Goal: Task Accomplishment & Management: Use online tool/utility

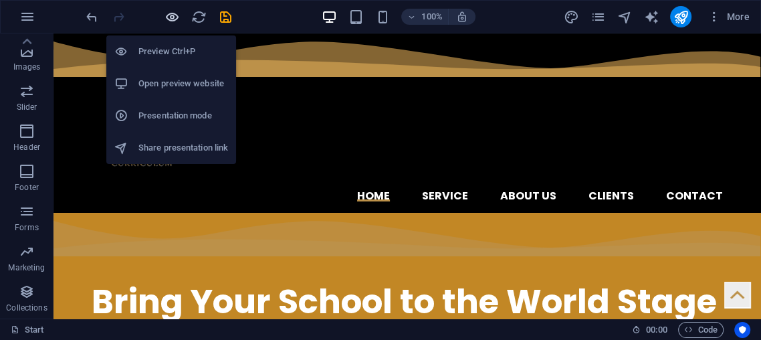
click at [168, 21] on icon "button" at bounding box center [171, 16] width 15 height 15
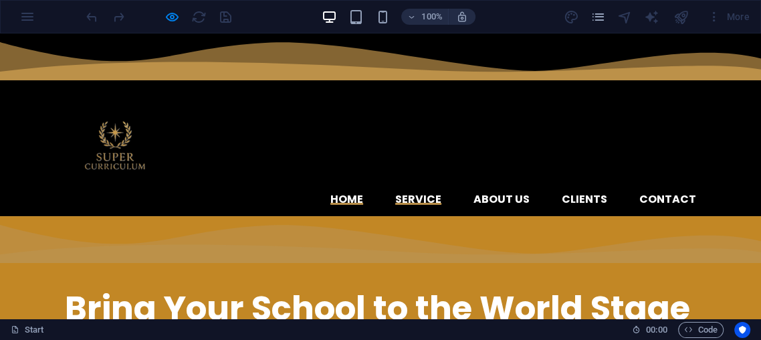
click at [438, 194] on link "Service" at bounding box center [418, 199] width 46 height 11
click at [529, 194] on link "About us" at bounding box center [501, 199] width 56 height 11
click at [660, 194] on link "Contact" at bounding box center [667, 199] width 57 height 11
click at [585, 194] on link "Clients" at bounding box center [584, 199] width 45 height 11
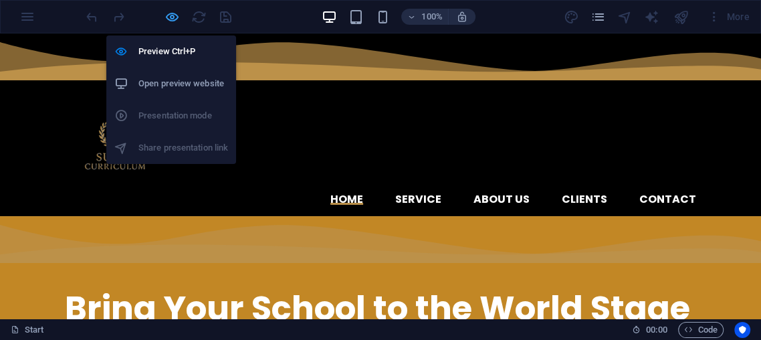
click at [169, 9] on icon "button" at bounding box center [171, 16] width 15 height 15
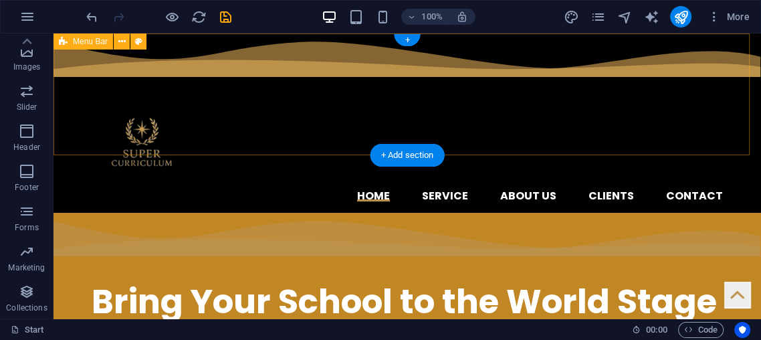
click at [604, 87] on div "Home Service About us Clients Contact Menu" at bounding box center [406, 122] width 707 height 179
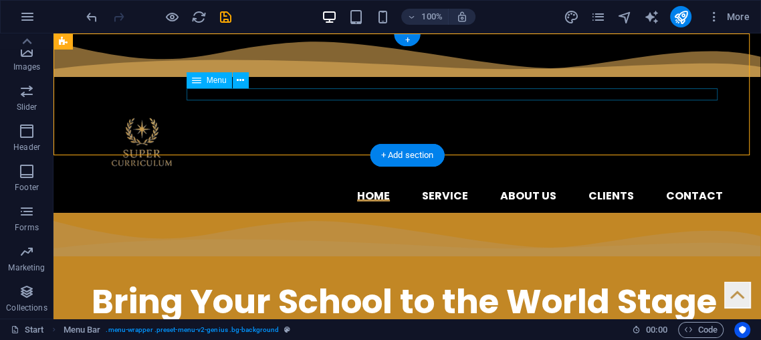
click at [608, 191] on nav "Home Service About us Clients Contact" at bounding box center [407, 196] width 631 height 11
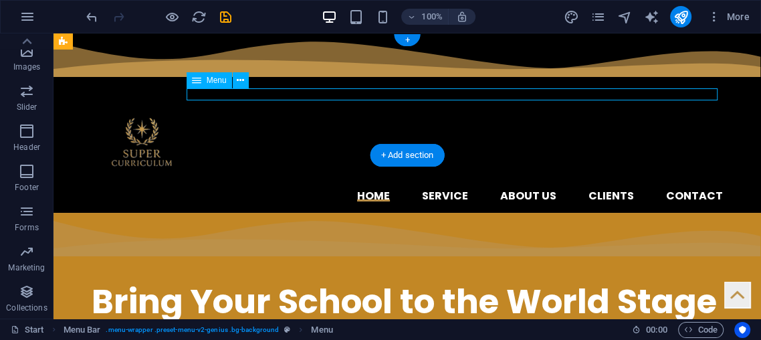
click at [608, 191] on nav "Home Service About us Clients Contact" at bounding box center [407, 196] width 631 height 11
select select
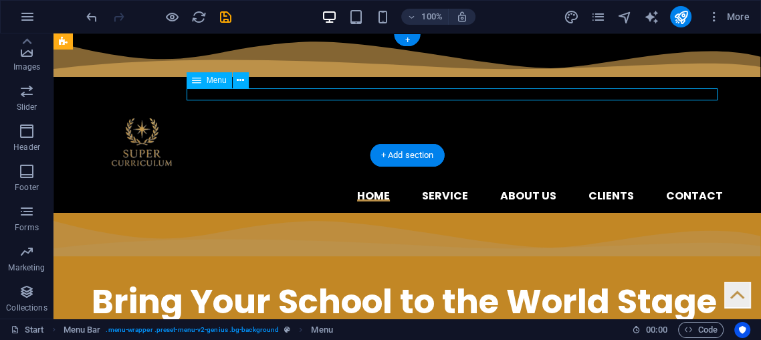
select select
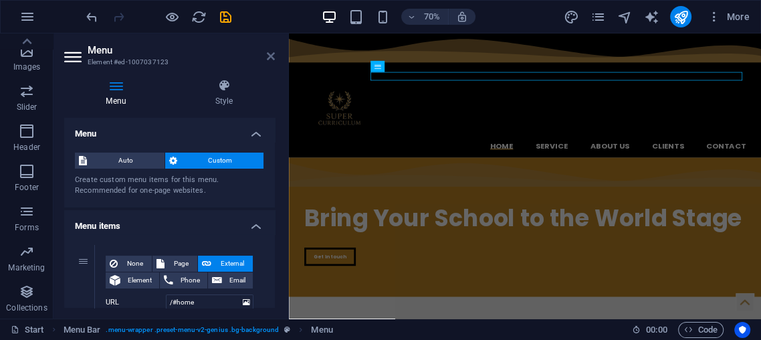
click at [273, 51] on icon at bounding box center [271, 56] width 8 height 11
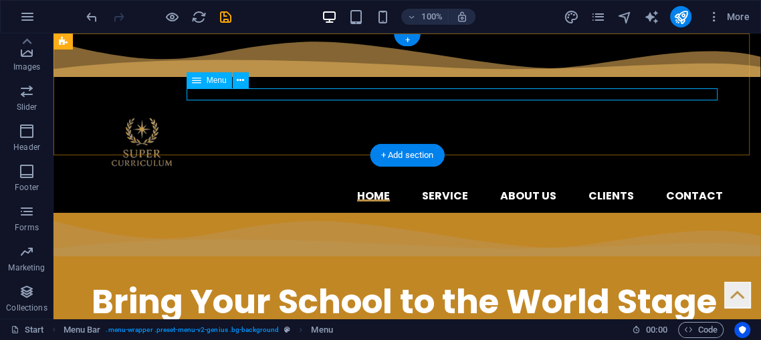
click at [615, 191] on nav "Home Service About us Clients Contact" at bounding box center [407, 196] width 631 height 11
select select
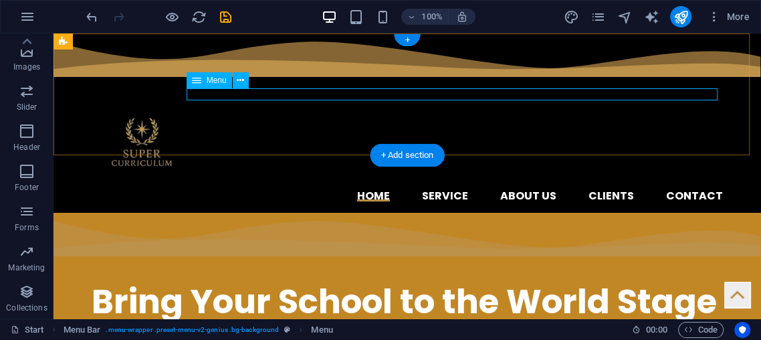
select select
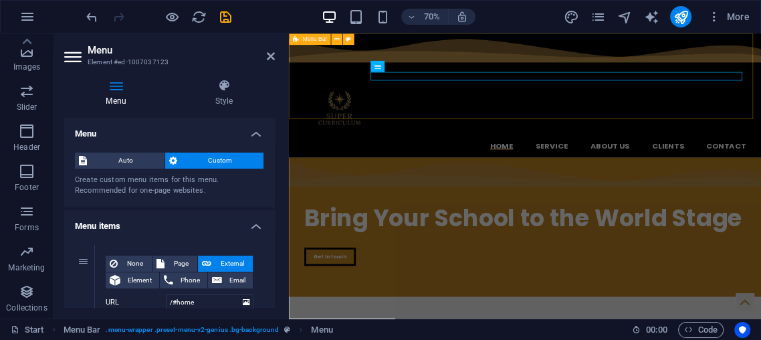
click at [760, 79] on div "Home Service About us Clients Contact Menu" at bounding box center [626, 121] width 675 height 177
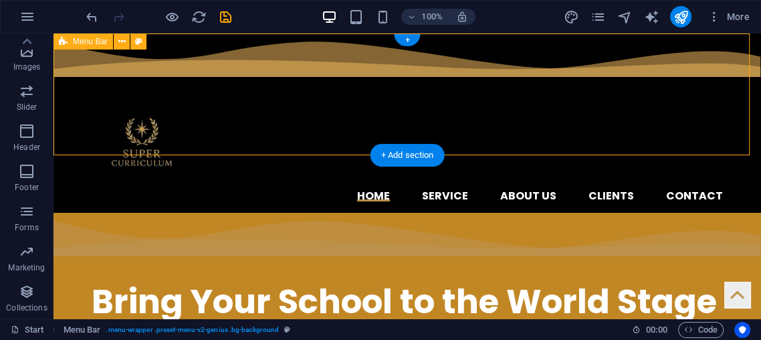
click at [594, 85] on div "Home Service About us Clients Contact Menu" at bounding box center [406, 122] width 707 height 179
drag, startPoint x: 594, startPoint y: 85, endPoint x: 605, endPoint y: 90, distance: 12.6
click at [605, 90] on div "Home Service About us Clients Contact Menu" at bounding box center [406, 122] width 707 height 179
click at [605, 191] on nav "Home Service About us Clients Contact" at bounding box center [407, 196] width 631 height 11
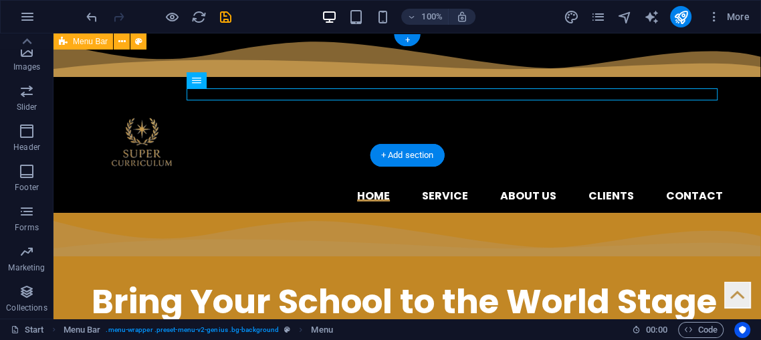
click at [605, 191] on nav "Home Service About us Clients Contact" at bounding box center [407, 196] width 631 height 11
select select
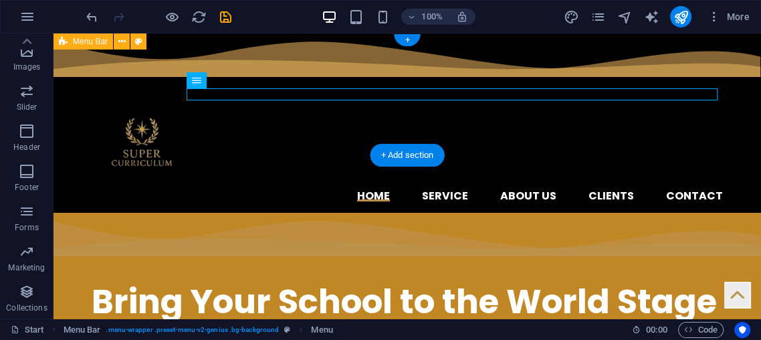
select select
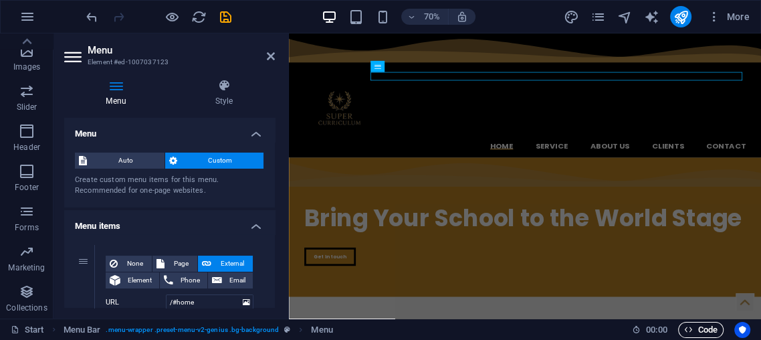
click at [702, 324] on span "Code" at bounding box center [700, 330] width 33 height 16
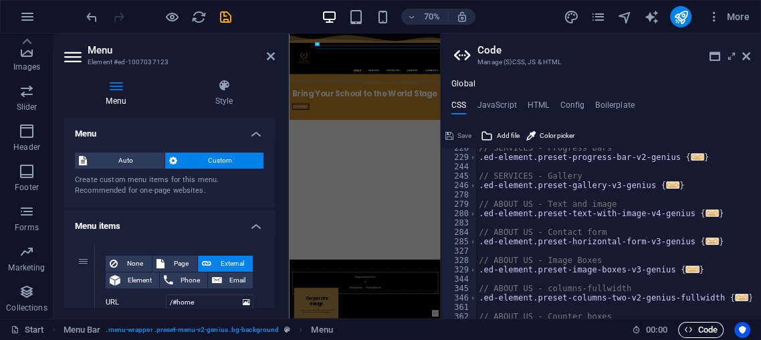
scroll to position [266, 0]
click at [748, 56] on icon at bounding box center [746, 56] width 8 height 11
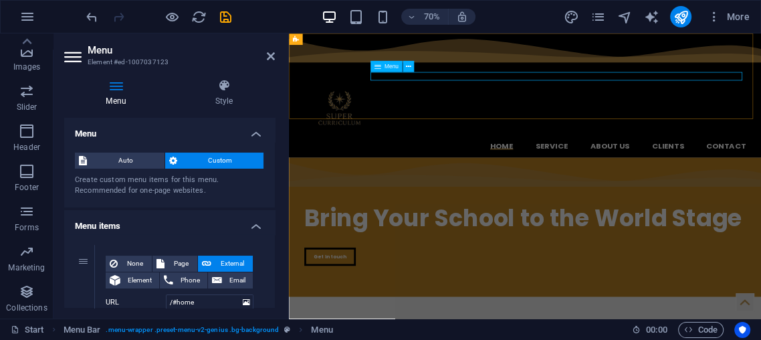
click at [760, 189] on nav "Home Service About us Clients Contact" at bounding box center [626, 194] width 631 height 11
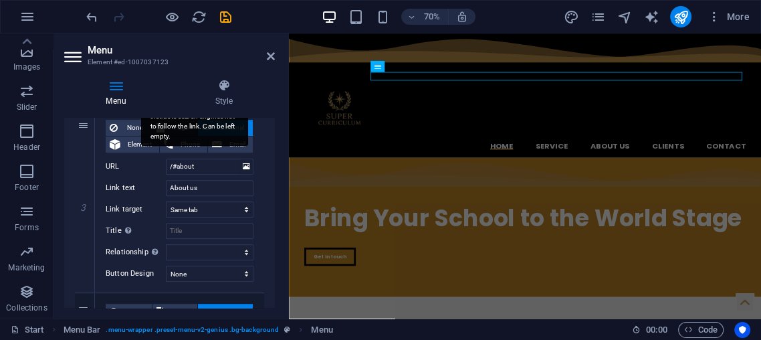
scroll to position [520, 0]
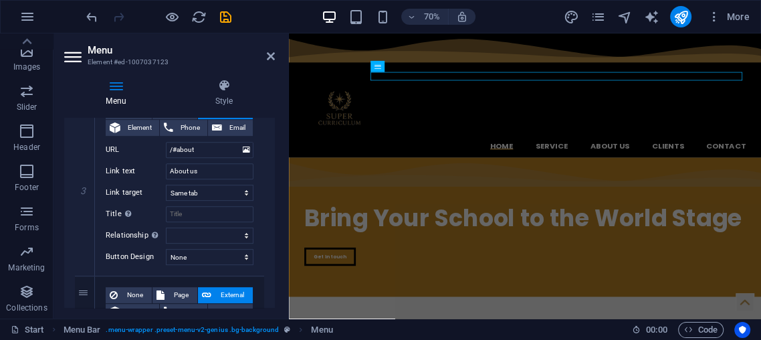
drag, startPoint x: 157, startPoint y: 203, endPoint x: 72, endPoint y: 205, distance: 85.6
click at [72, 205] on div "1 None Page External Element Phone Email Page Start Subpage Legal Notice Privac…" at bounding box center [169, 184] width 211 height 940
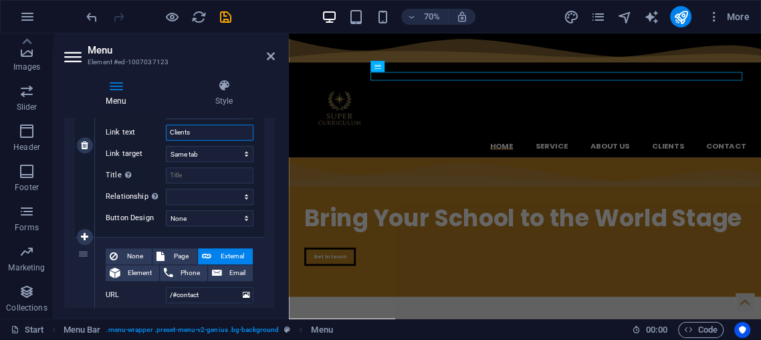
click at [235, 136] on input "Clients" at bounding box center [210, 132] width 88 height 16
type input "C"
select select
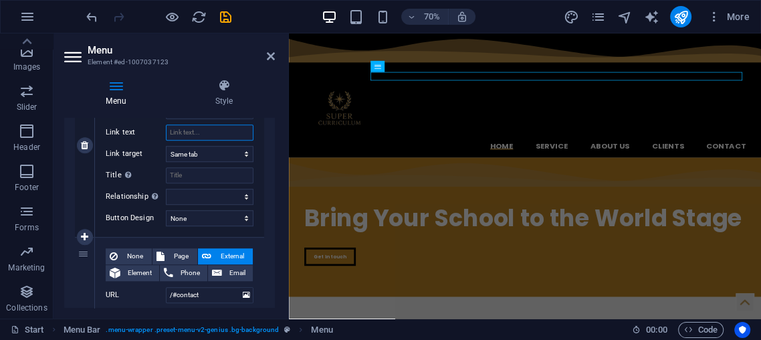
select select
type input "P"
select select
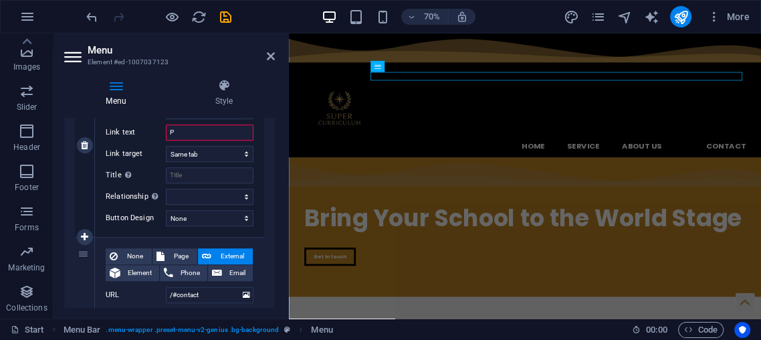
select select
type input "Pro"
select select
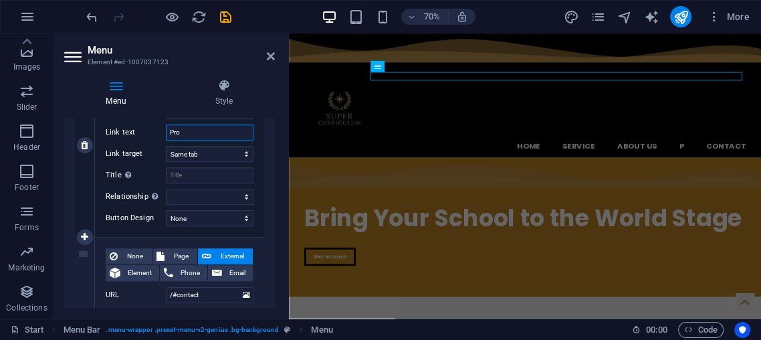
select select
type input "Progrsm"
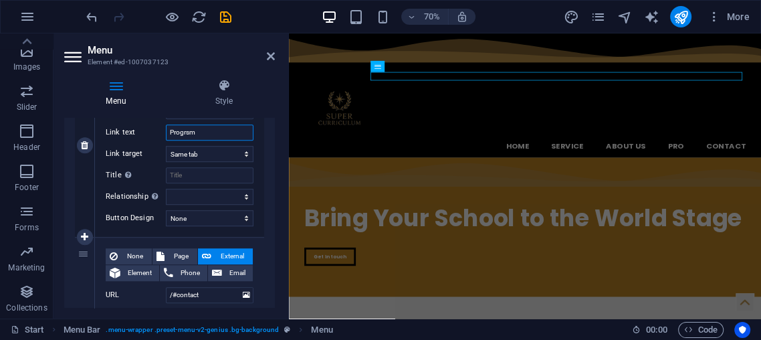
select select
type input "Progrs"
select select
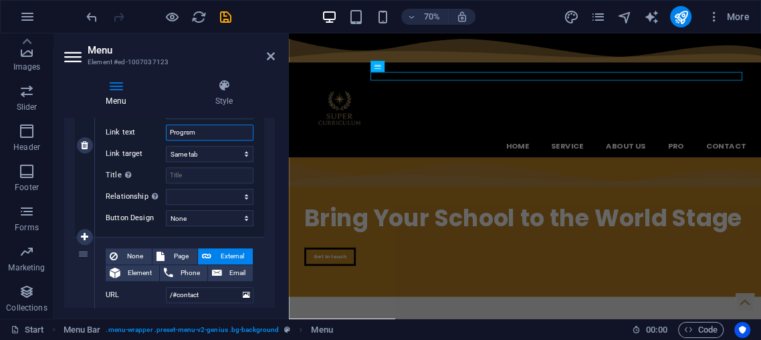
select select
type input "Progr"
select select
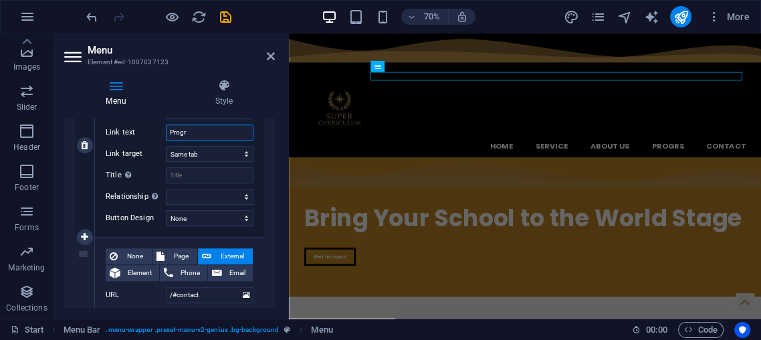
select select
type input "Program"
select select
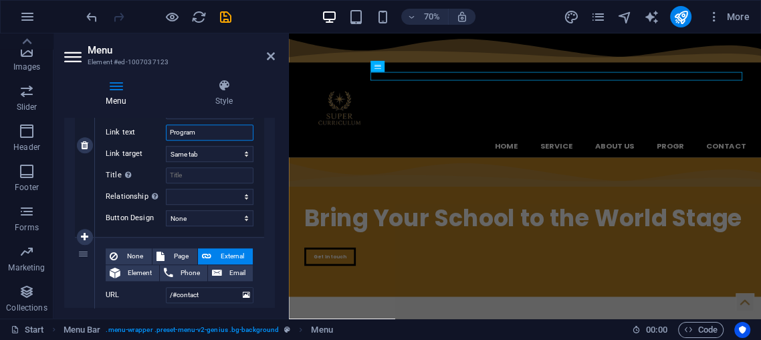
select select
type input "Programs"
select select
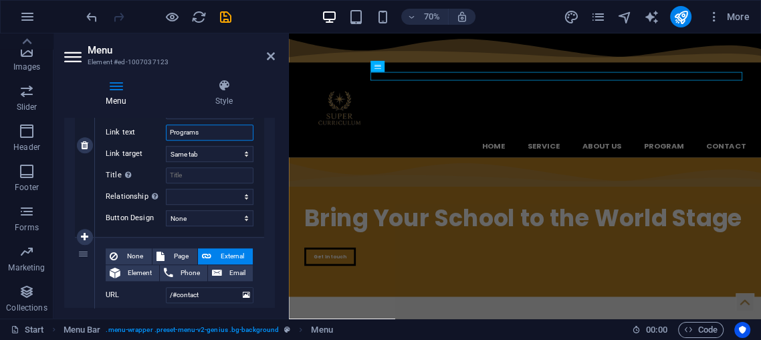
select select
type input "Programs"
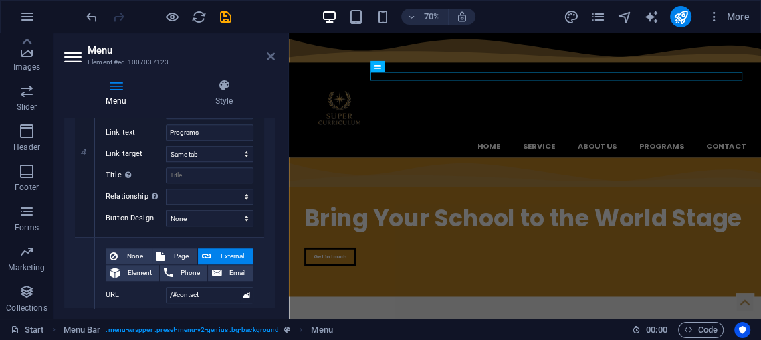
click at [274, 54] on icon at bounding box center [271, 56] width 8 height 11
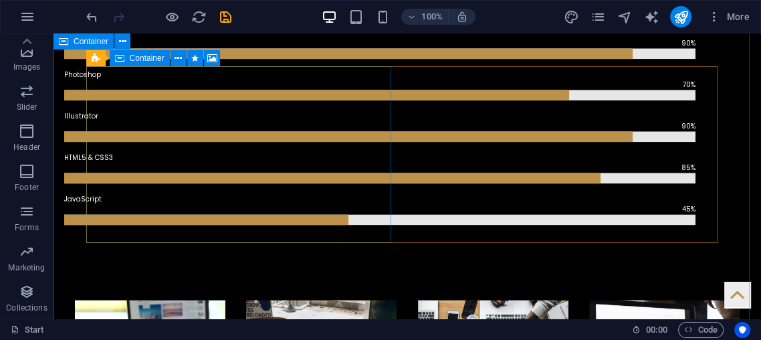
scroll to position [1188, 0]
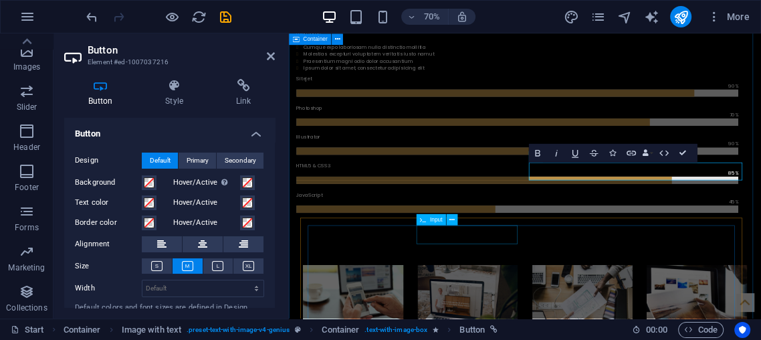
scroll to position [1268, 0]
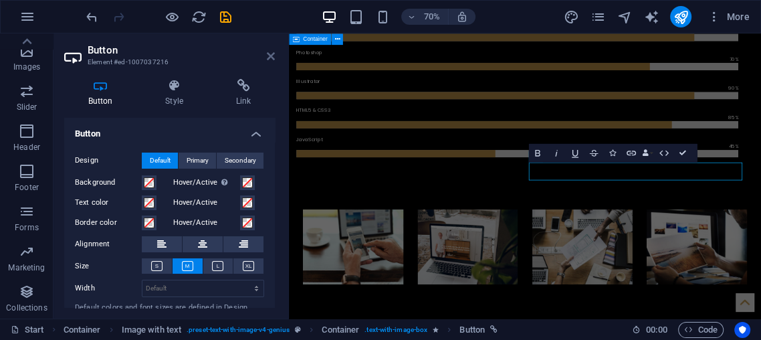
click at [267, 54] on header "Button Element #ed-1007037216" at bounding box center [169, 50] width 211 height 35
click at [276, 49] on aside "Button Element #ed-1007037216 Button Style Link Button Design Default Primary S…" at bounding box center [170, 175] width 235 height 285
click at [270, 53] on icon at bounding box center [271, 56] width 8 height 11
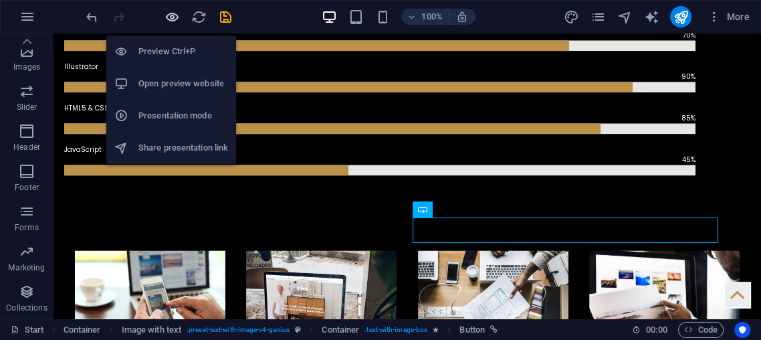
click at [164, 17] on icon "button" at bounding box center [171, 16] width 15 height 15
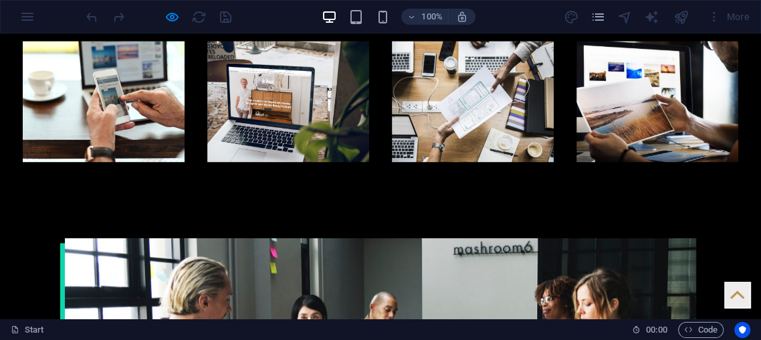
scroll to position [1244, 0]
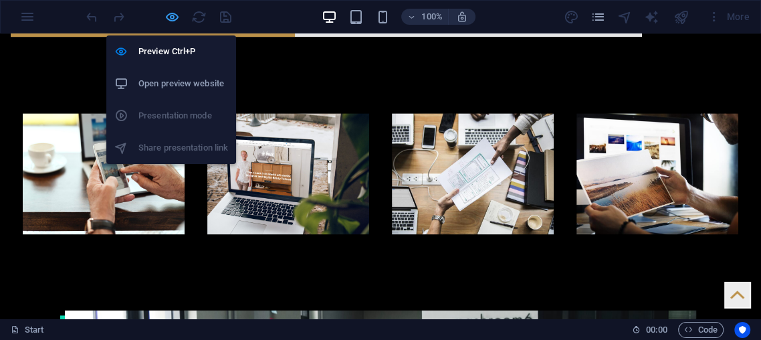
click at [166, 9] on icon "button" at bounding box center [171, 16] width 15 height 15
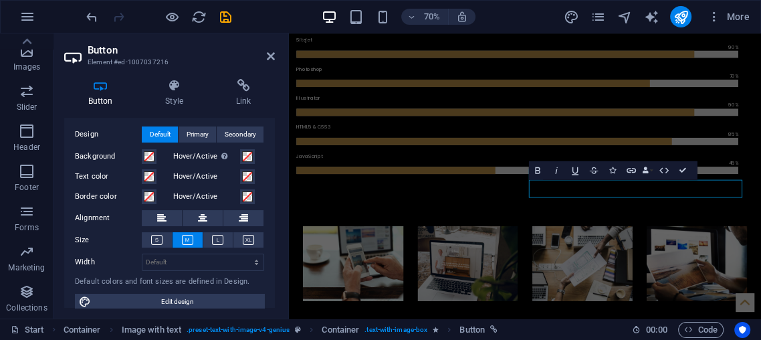
scroll to position [38, 0]
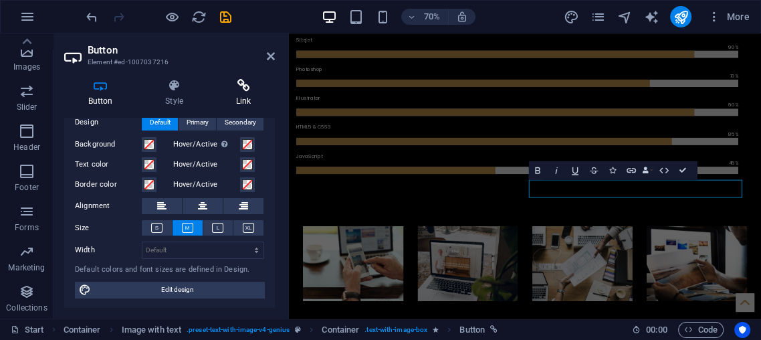
click at [238, 94] on h4 "Link" at bounding box center [243, 93] width 63 height 28
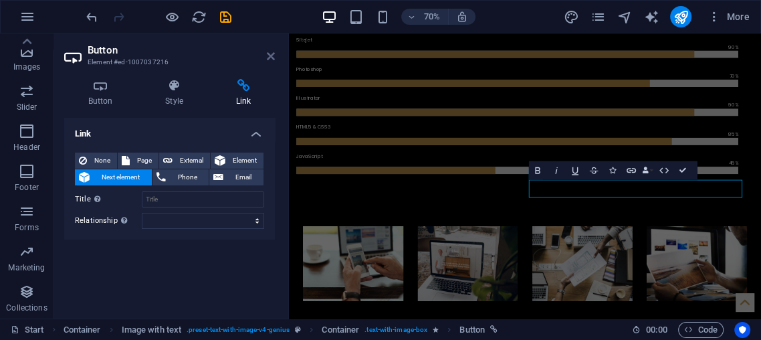
click at [274, 55] on icon at bounding box center [271, 56] width 8 height 11
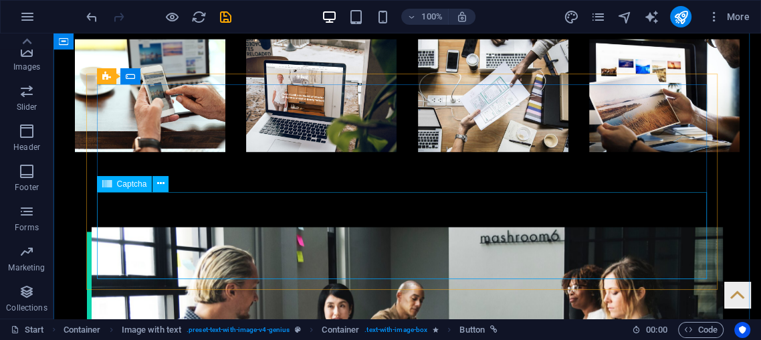
scroll to position [1453, 0]
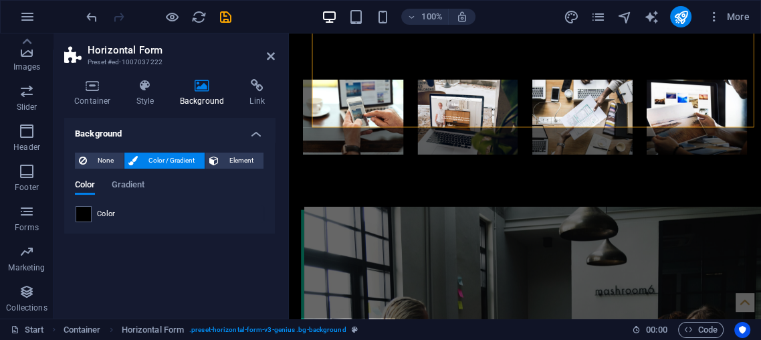
scroll to position [1533, 0]
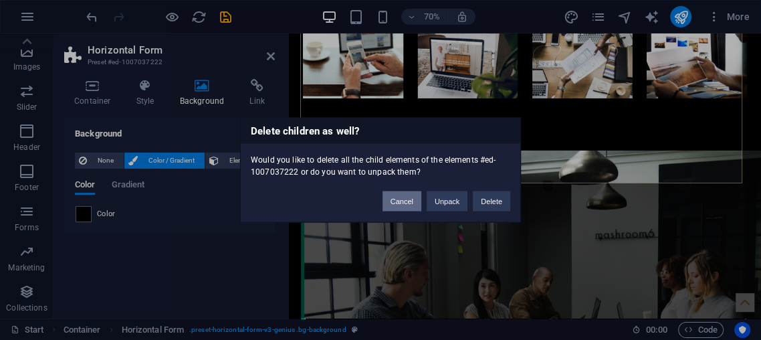
drag, startPoint x: 399, startPoint y: 198, endPoint x: 160, endPoint y: 227, distance: 241.1
click at [401, 199] on button "Cancel" at bounding box center [401, 201] width 39 height 20
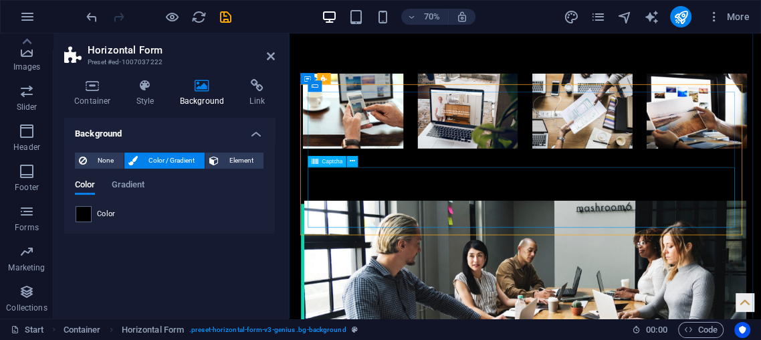
scroll to position [1458, 0]
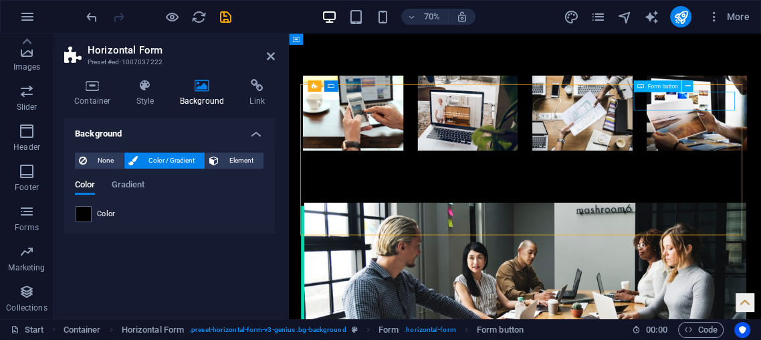
drag, startPoint x: 812, startPoint y: 134, endPoint x: 889, endPoint y: 104, distance: 82.6
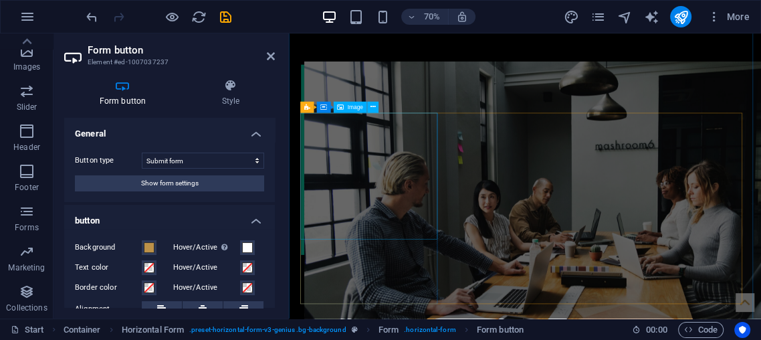
scroll to position [1687, 0]
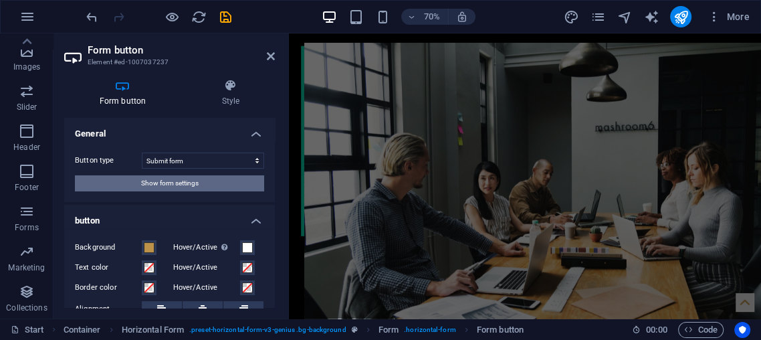
click at [213, 181] on button "Show form settings" at bounding box center [169, 183] width 189 height 16
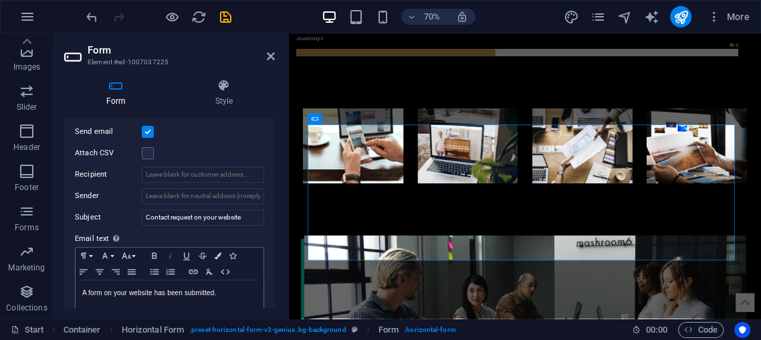
scroll to position [297, 0]
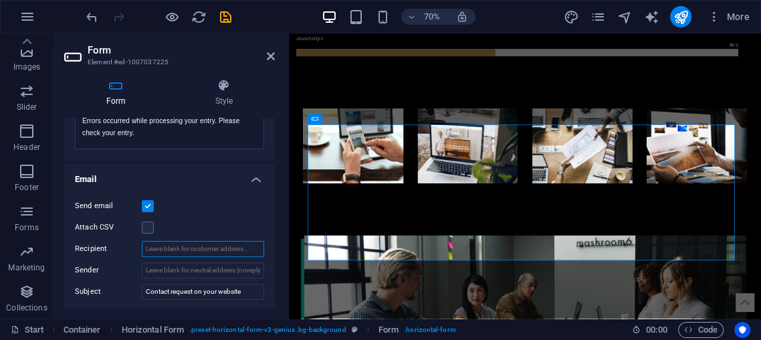
click at [162, 249] on input "Recipient" at bounding box center [203, 249] width 122 height 16
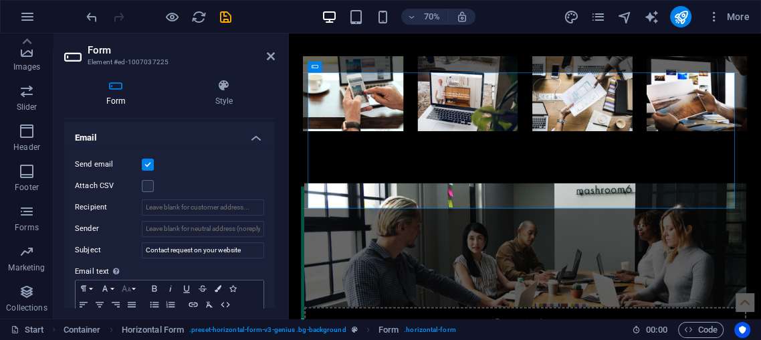
scroll to position [334, 0]
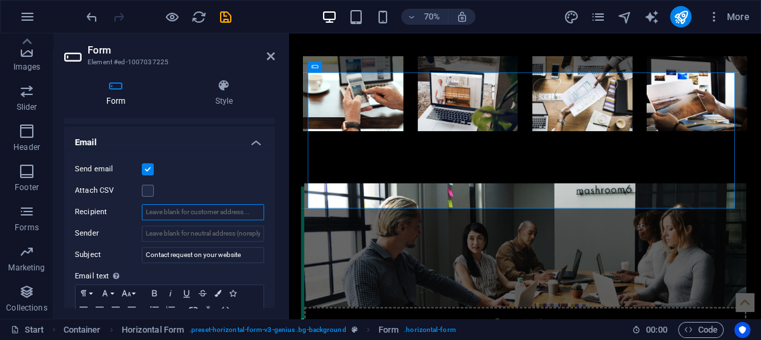
click at [185, 217] on input "Recipient" at bounding box center [203, 212] width 122 height 16
click at [267, 59] on icon at bounding box center [271, 56] width 8 height 11
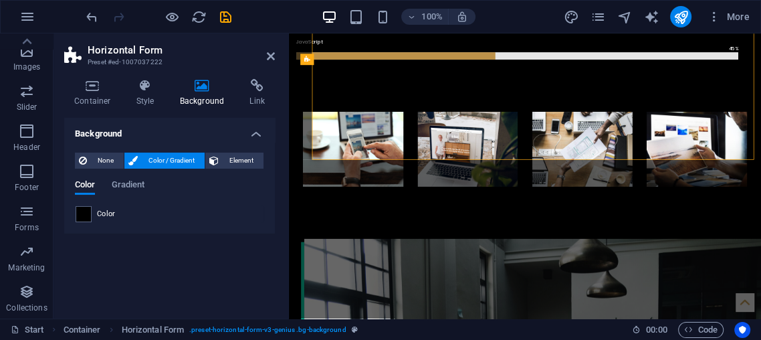
scroll to position [1486, 0]
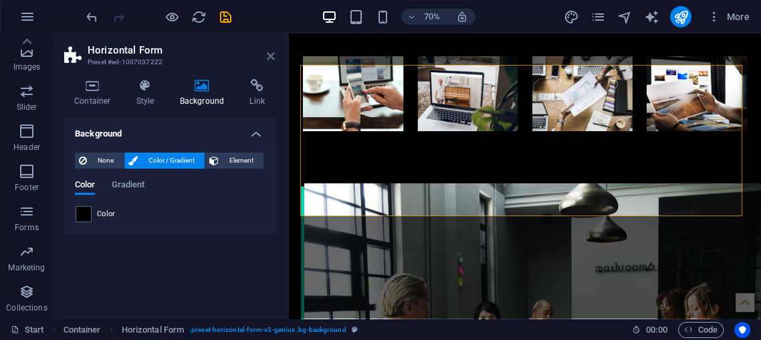
click at [273, 51] on icon at bounding box center [271, 56] width 8 height 11
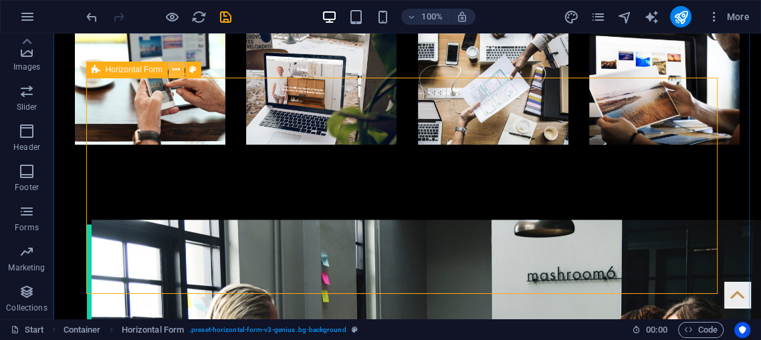
click at [175, 76] on icon at bounding box center [176, 70] width 7 height 14
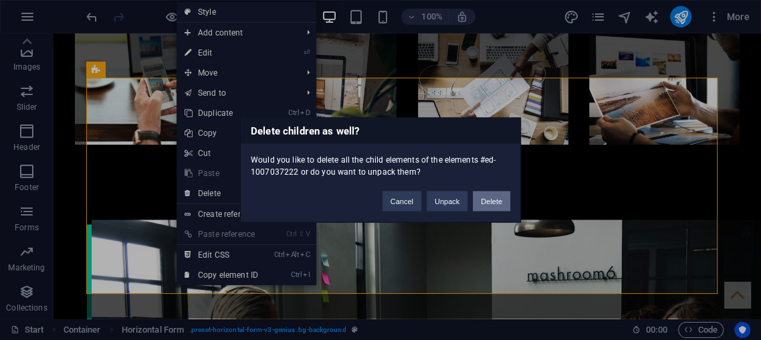
click at [493, 202] on button "Delete" at bounding box center [491, 201] width 37 height 20
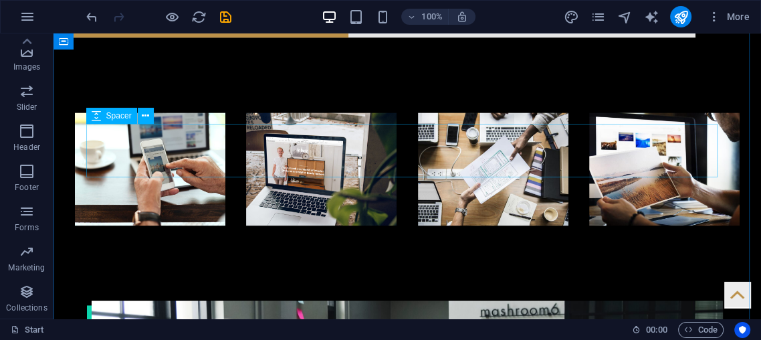
scroll to position [1332, 0]
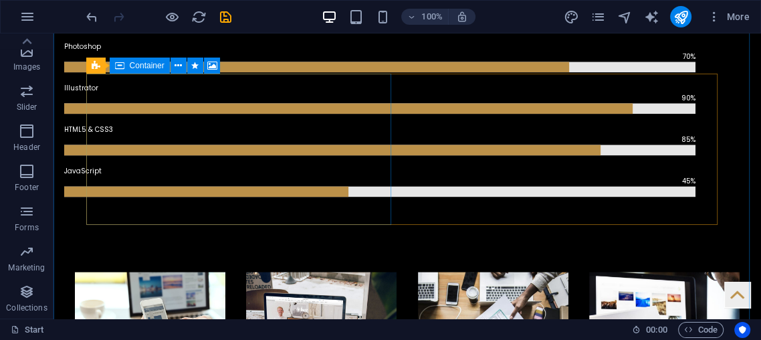
scroll to position [1184, 0]
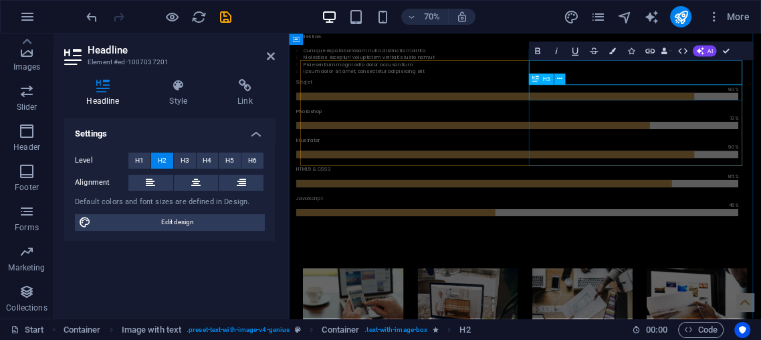
scroll to position [1263, 0]
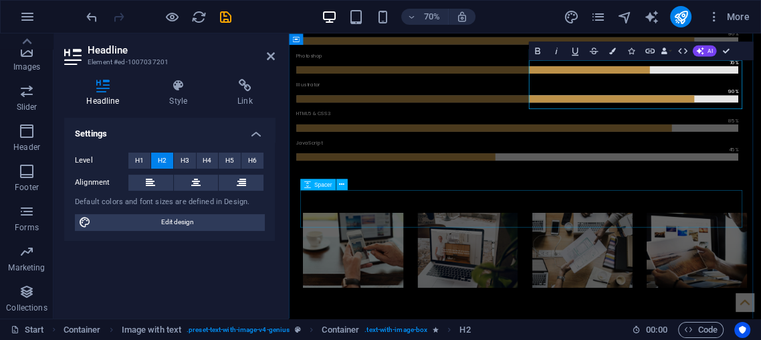
drag, startPoint x: 754, startPoint y: 298, endPoint x: 849, endPoint y: 217, distance: 124.8
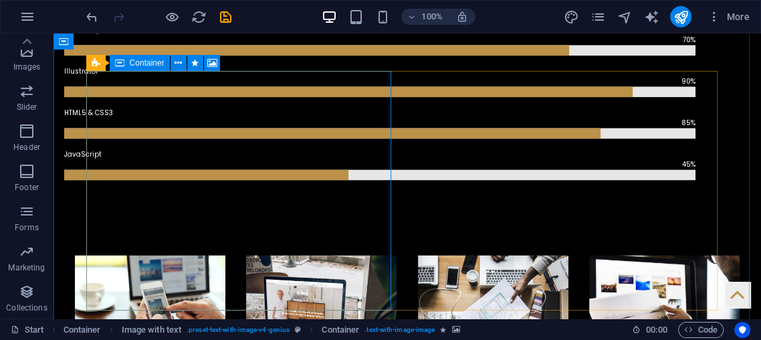
drag, startPoint x: 389, startPoint y: 236, endPoint x: 260, endPoint y: 222, distance: 129.8
drag, startPoint x: 325, startPoint y: 182, endPoint x: 407, endPoint y: 136, distance: 93.4
drag, startPoint x: 121, startPoint y: 93, endPoint x: 171, endPoint y: 45, distance: 69.5
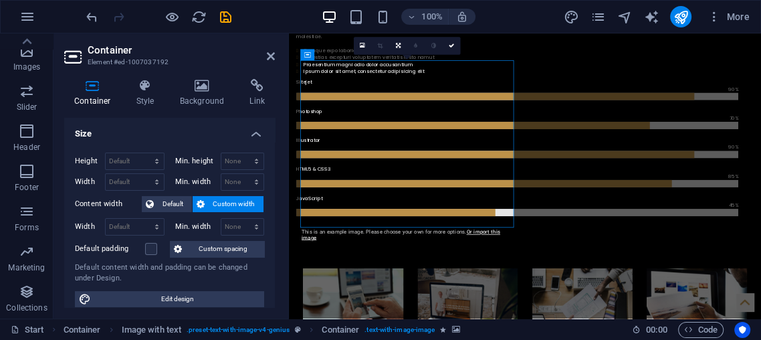
scroll to position [1263, 0]
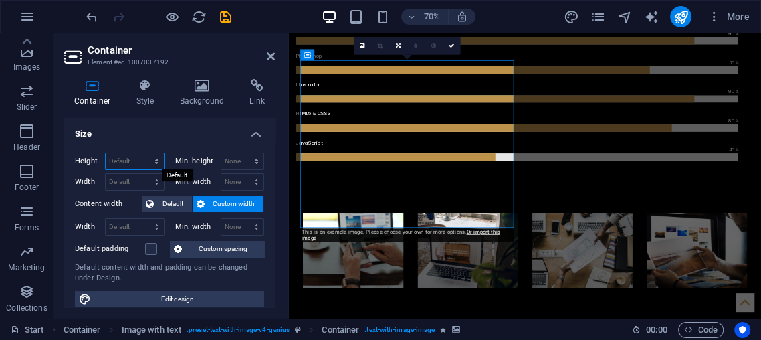
click at [128, 153] on select "Default px rem % vh vw" at bounding box center [135, 161] width 58 height 16
select select "px"
click at [144, 153] on select "Default px rem % vh vw" at bounding box center [135, 161] width 58 height 16
type input "358"
click at [237, 162] on select "None px rem % vh vw" at bounding box center [242, 161] width 43 height 16
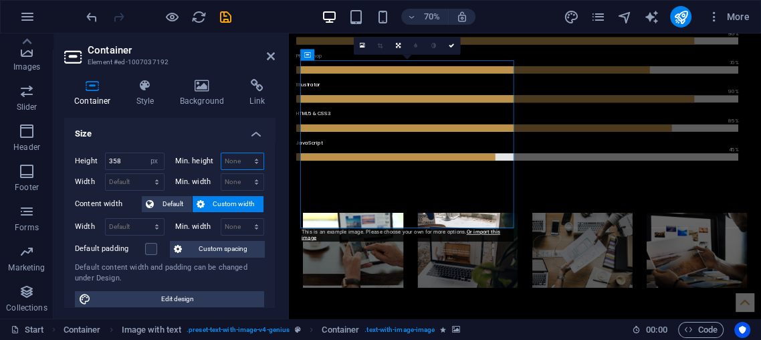
select select "px"
click at [243, 153] on select "None px rem % vh vw" at bounding box center [242, 161] width 43 height 16
type input "0"
click at [110, 180] on select "Default px rem % em vh vw" at bounding box center [135, 182] width 58 height 16
select select "px"
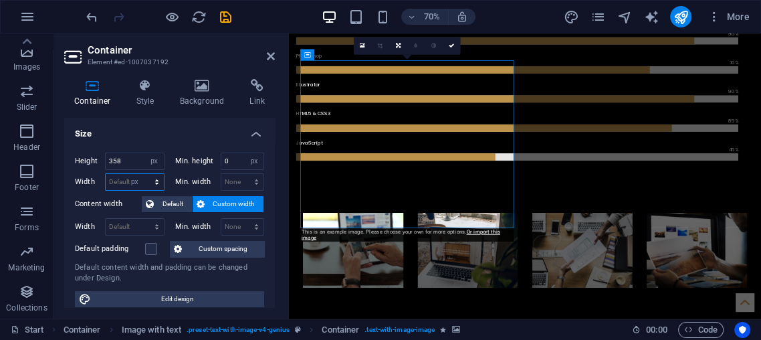
click at [144, 174] on select "Default px rem % em vh vw" at bounding box center [135, 182] width 58 height 16
click at [132, 174] on input "456" at bounding box center [135, 182] width 58 height 16
type input "4"
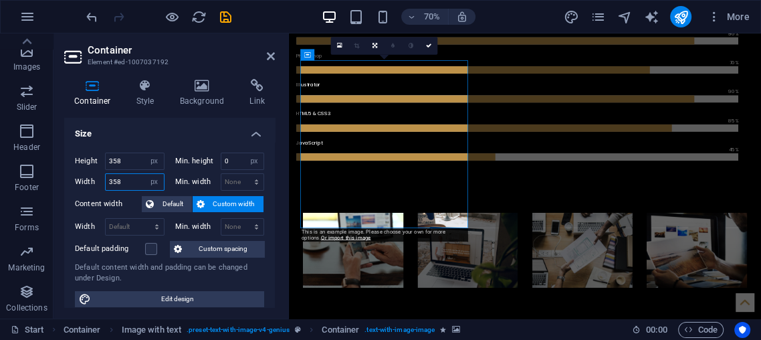
type input "358"
click at [271, 47] on h2 "Container" at bounding box center [181, 50] width 187 height 12
click at [267, 51] on icon at bounding box center [271, 56] width 8 height 11
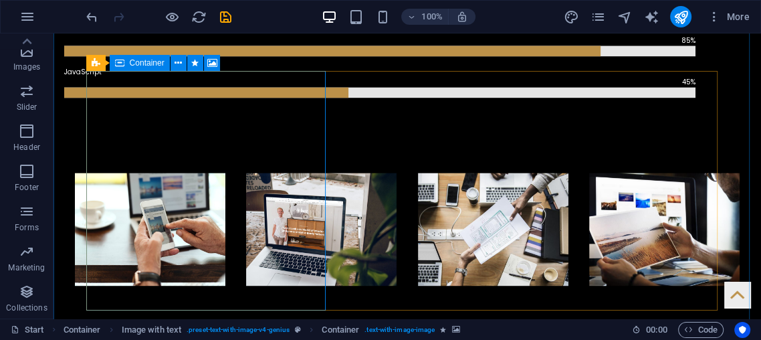
scroll to position [1184, 0]
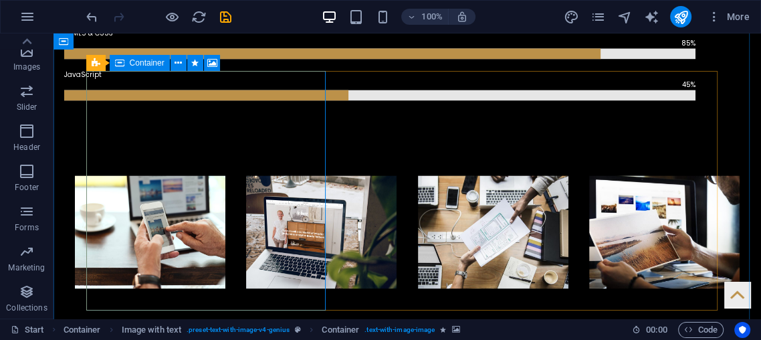
select select "px"
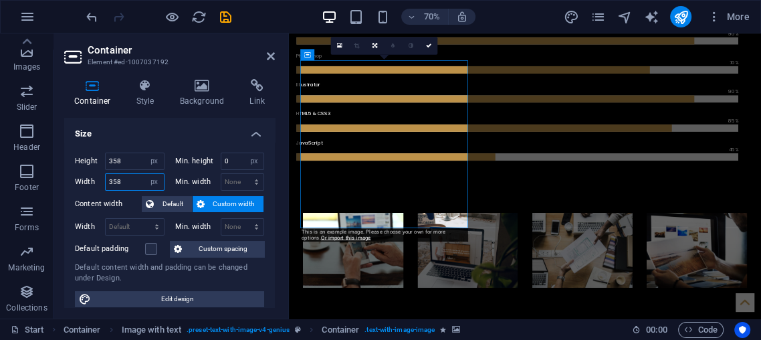
click at [130, 174] on input "358" at bounding box center [135, 182] width 58 height 16
type input "35"
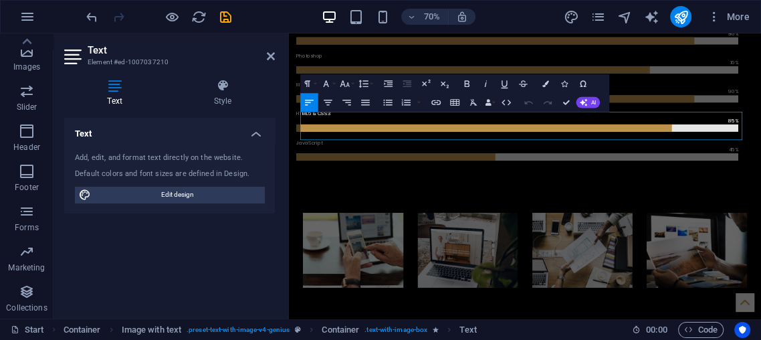
click at [82, 12] on div "70% More" at bounding box center [381, 17] width 760 height 32
click at [87, 15] on icon "undo" at bounding box center [91, 16] width 15 height 15
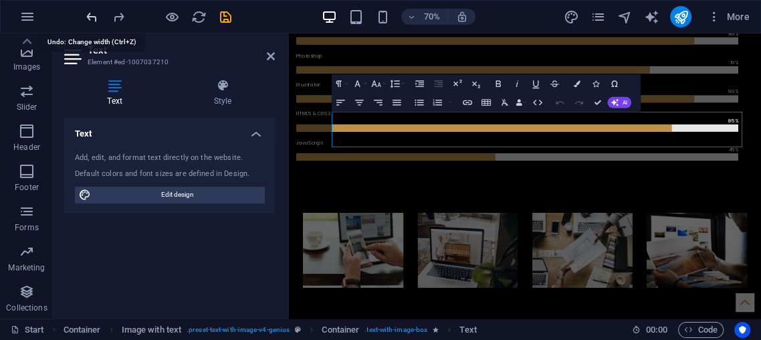
click at [96, 15] on icon "undo" at bounding box center [91, 16] width 15 height 15
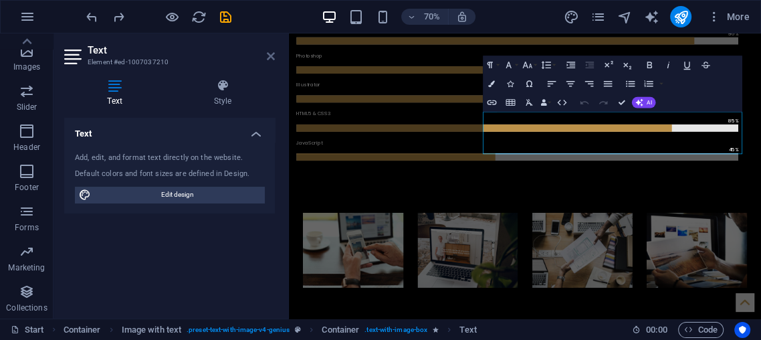
click at [271, 59] on icon at bounding box center [271, 56] width 8 height 11
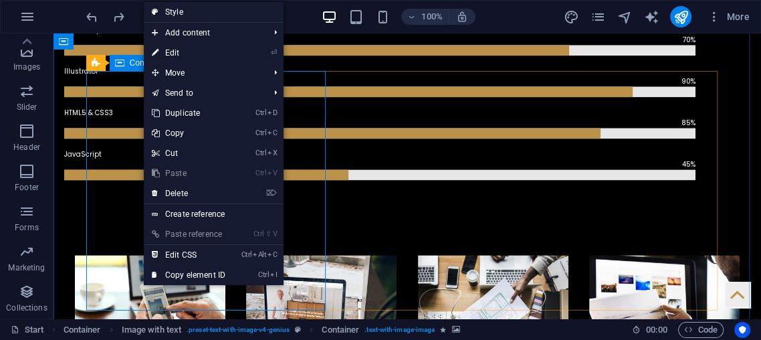
select select "px"
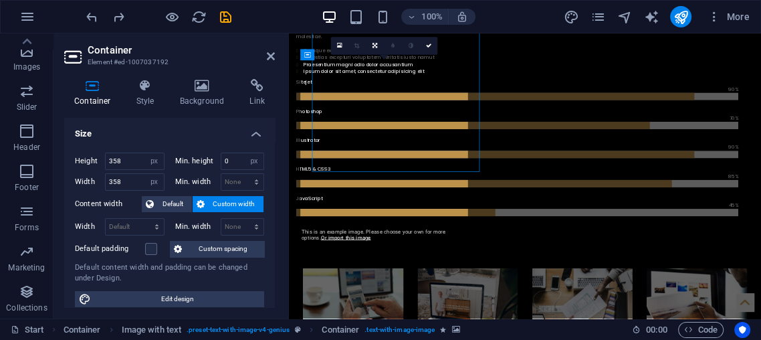
scroll to position [1263, 0]
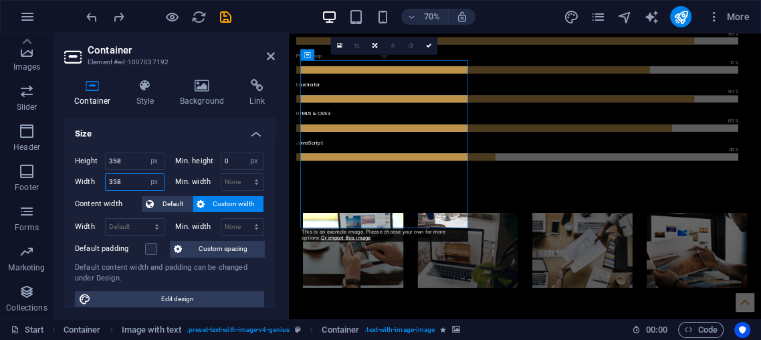
click at [128, 185] on input "358" at bounding box center [135, 182] width 58 height 16
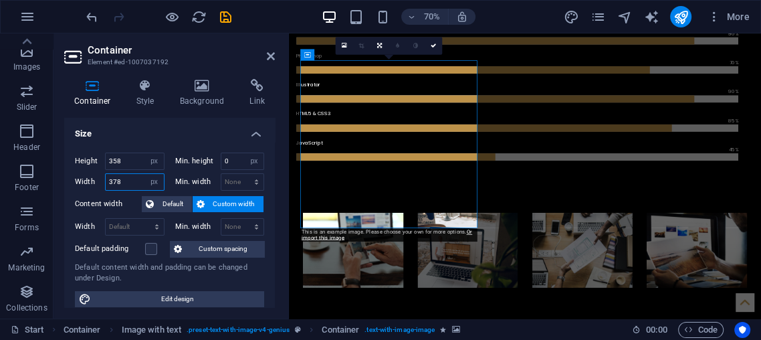
type input "378"
click at [264, 62] on header "Container Element #ed-1007037192" at bounding box center [169, 50] width 211 height 35
click at [258, 48] on h2 "Container" at bounding box center [181, 50] width 187 height 12
click at [271, 50] on header "Container Element #ed-1007037192" at bounding box center [169, 50] width 211 height 35
click at [271, 51] on icon at bounding box center [271, 56] width 8 height 11
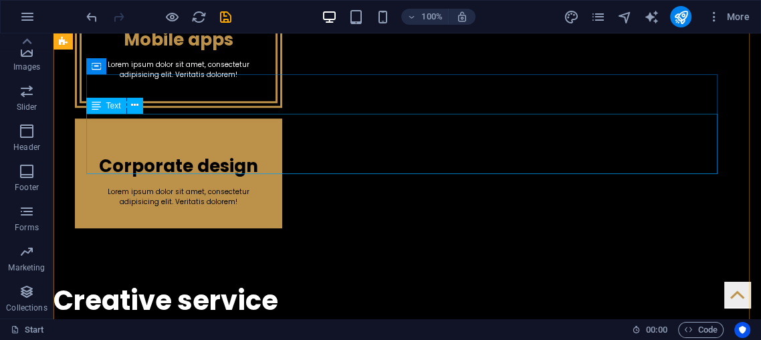
scroll to position [664, 0]
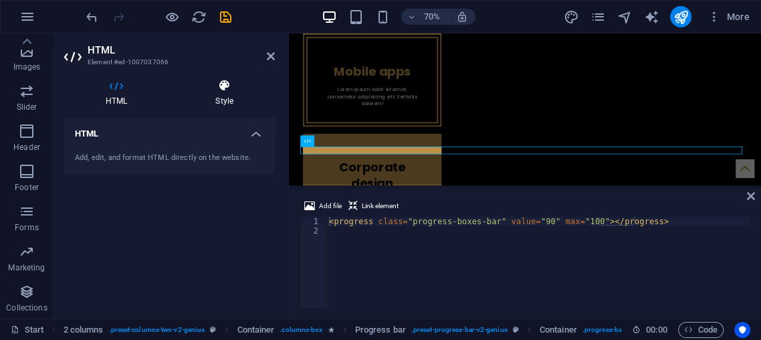
click at [243, 88] on icon at bounding box center [224, 85] width 101 height 13
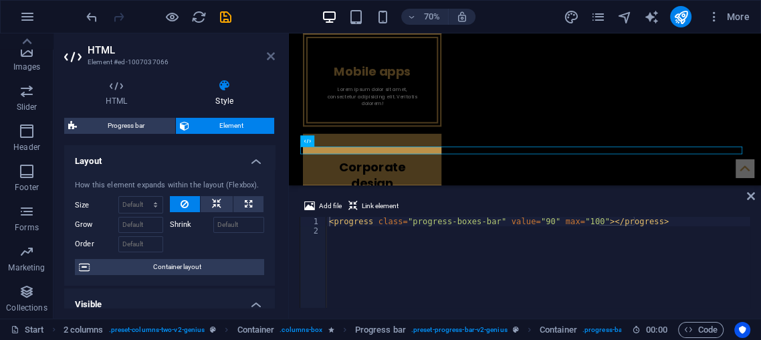
click at [270, 57] on icon at bounding box center [271, 56] width 8 height 11
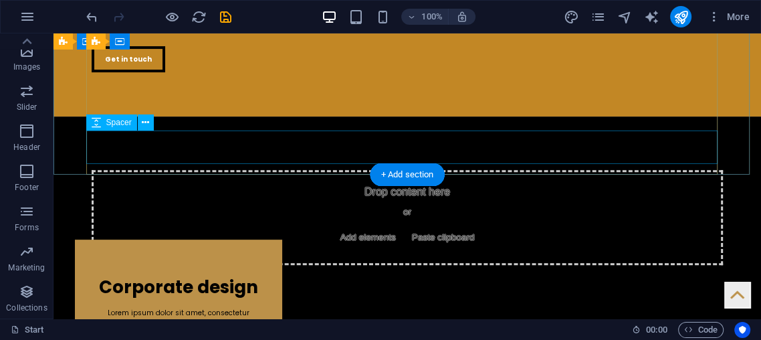
scroll to position [0, 0]
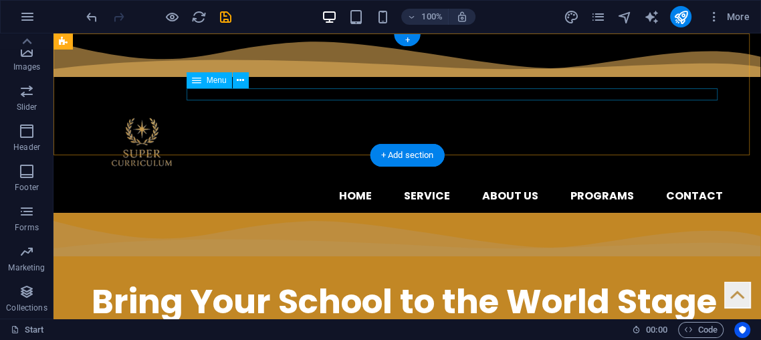
click at [456, 191] on nav "Home Service About us Programs Contact" at bounding box center [407, 196] width 631 height 11
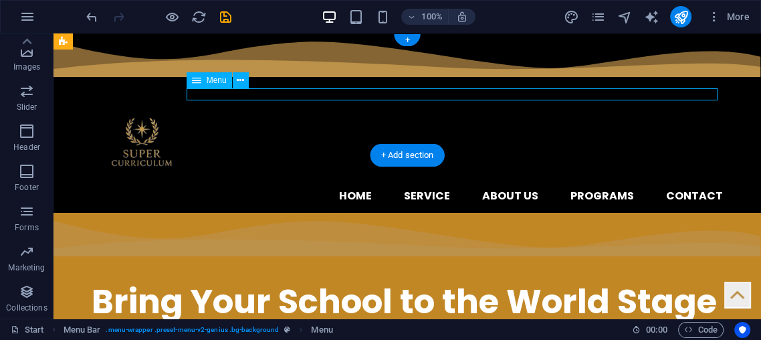
click at [441, 191] on nav "Home Service About us Programs Contact" at bounding box center [407, 196] width 631 height 11
select select
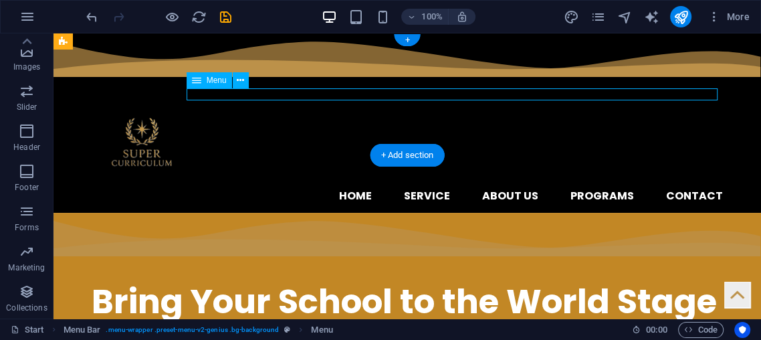
select select
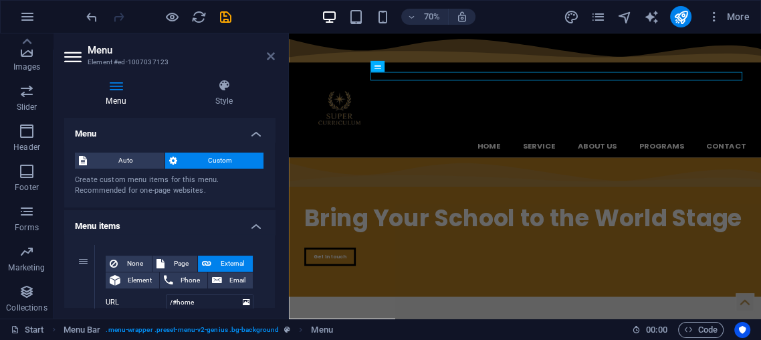
click at [270, 57] on icon at bounding box center [271, 56] width 8 height 11
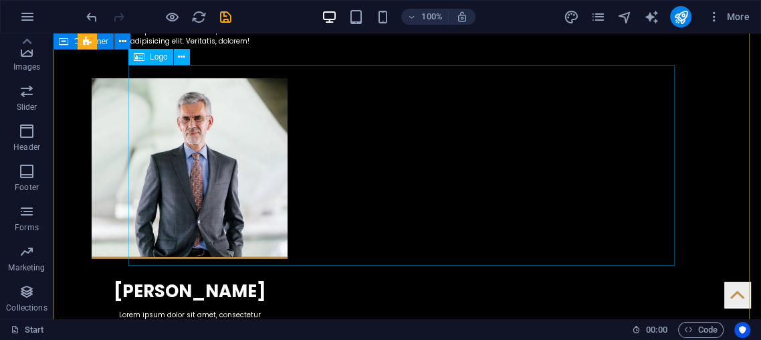
scroll to position [2754, 0]
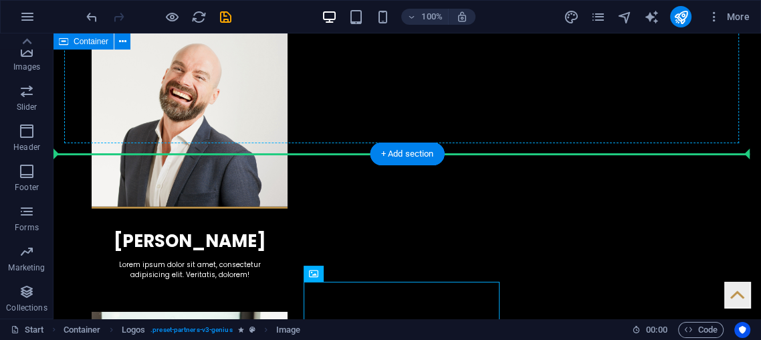
drag, startPoint x: 451, startPoint y: 152, endPoint x: 436, endPoint y: 82, distance: 72.5
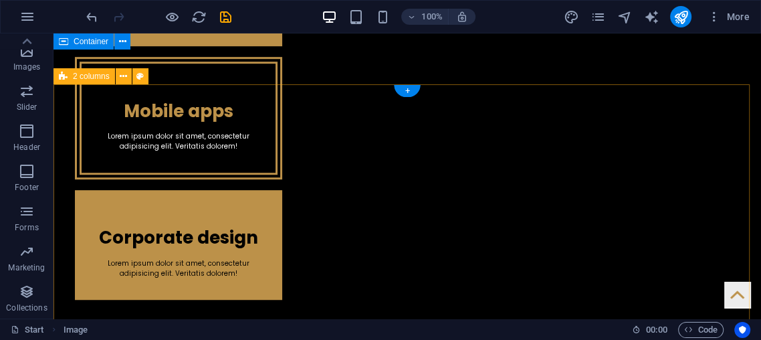
scroll to position [303, 0]
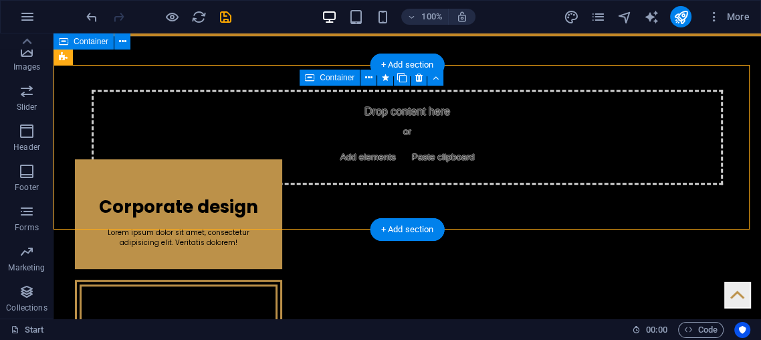
drag, startPoint x: 463, startPoint y: 96, endPoint x: 514, endPoint y: 128, distance: 60.3
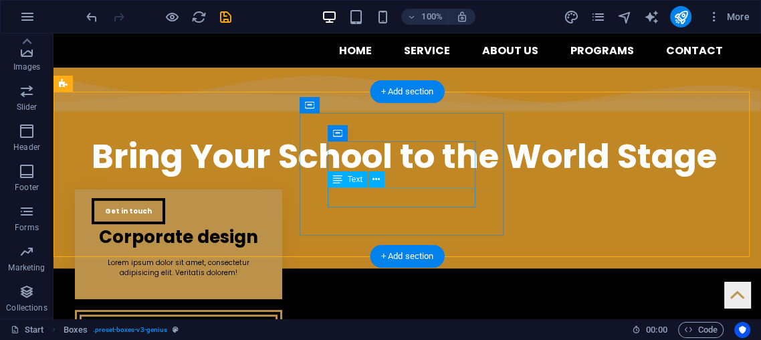
scroll to position [148, 0]
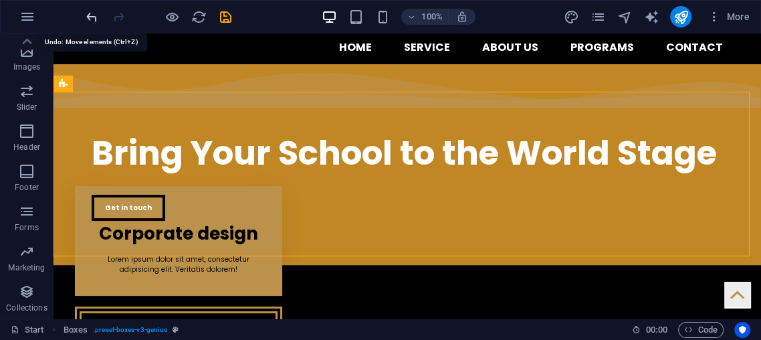
click at [92, 12] on icon "undo" at bounding box center [91, 16] width 15 height 15
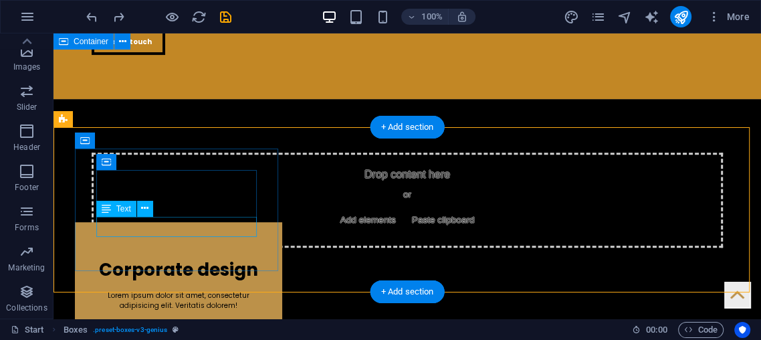
scroll to position [297, 0]
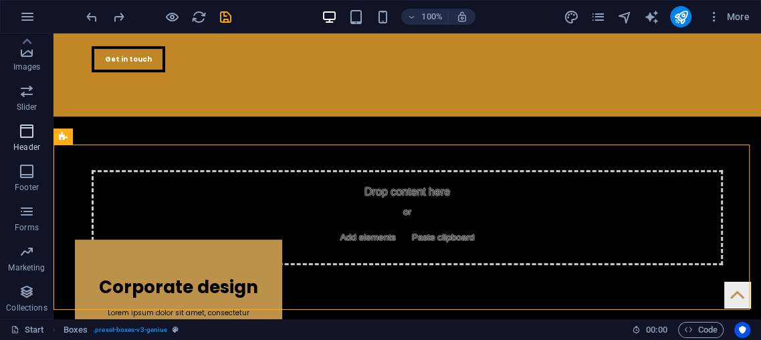
drag, startPoint x: 0, startPoint y: 178, endPoint x: 35, endPoint y: 118, distance: 69.3
click at [35, 120] on div "Favorites Elements Columns Content Boxes Accordion Tables Features Images Slide…" at bounding box center [26, 17] width 53 height 602
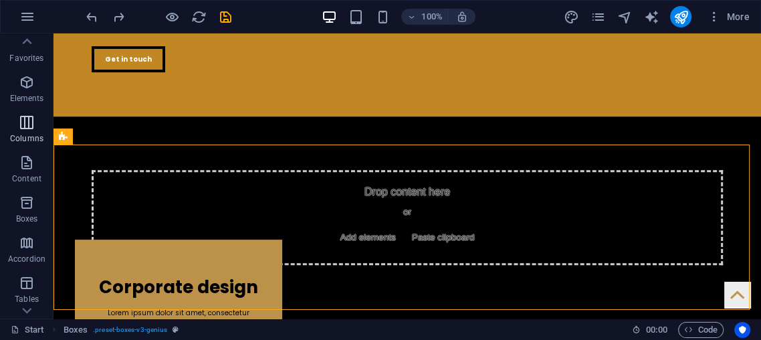
scroll to position [0, 0]
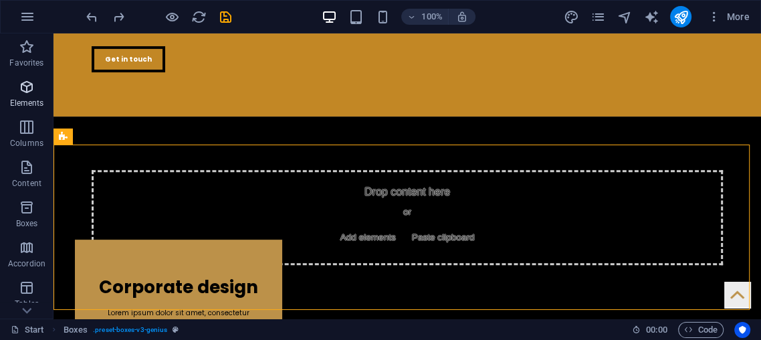
drag, startPoint x: 11, startPoint y: 90, endPoint x: 39, endPoint y: 84, distance: 29.4
click at [11, 90] on span "Elements" at bounding box center [26, 95] width 53 height 32
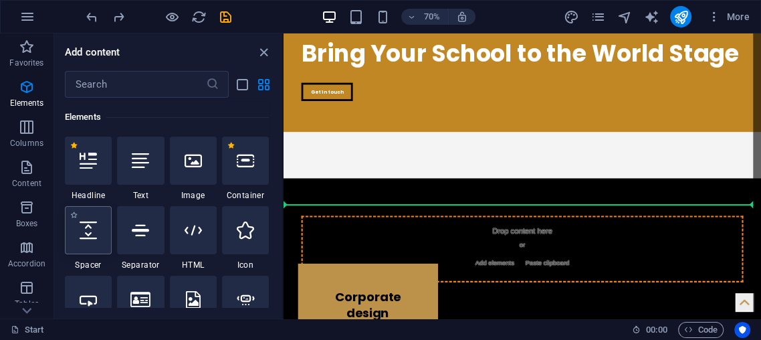
scroll to position [245, 0]
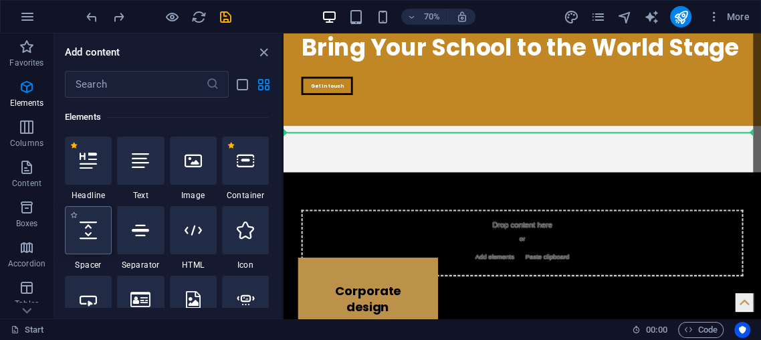
select select "px"
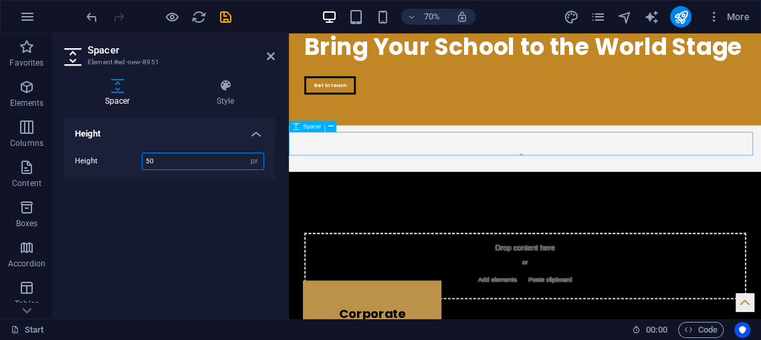
scroll to position [245, 0]
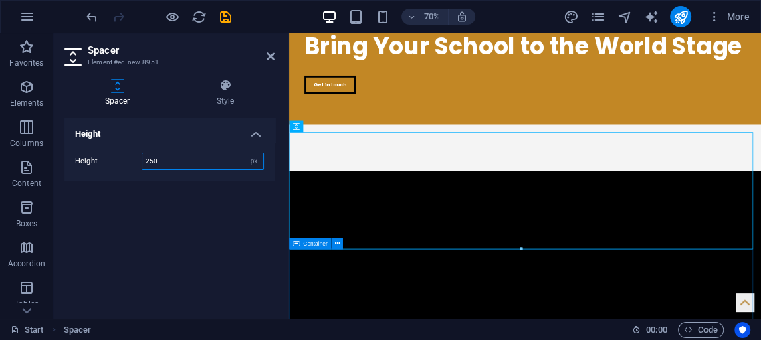
type input "250"
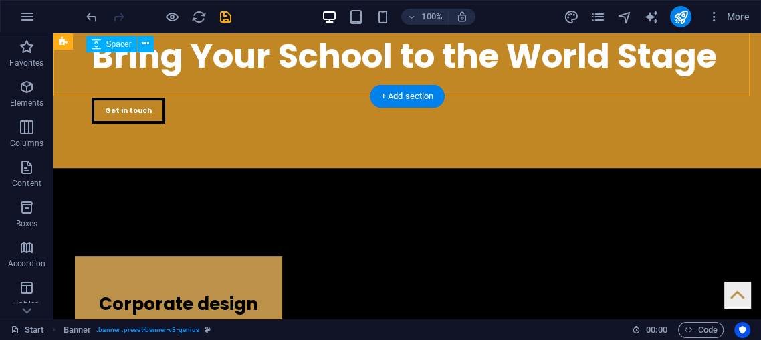
drag, startPoint x: 512, startPoint y: 63, endPoint x: 516, endPoint y: 82, distance: 19.8
click at [521, 124] on div at bounding box center [407, 140] width 631 height 33
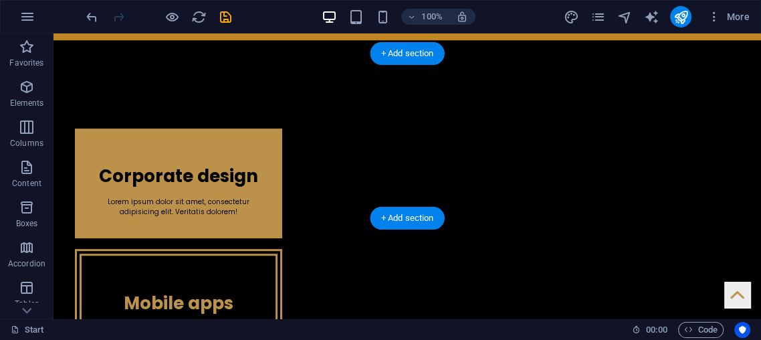
scroll to position [353, 0]
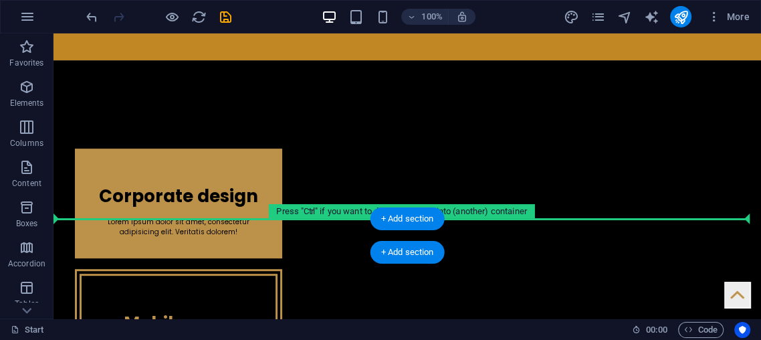
drag, startPoint x: 245, startPoint y: 110, endPoint x: 215, endPoint y: 221, distance: 114.8
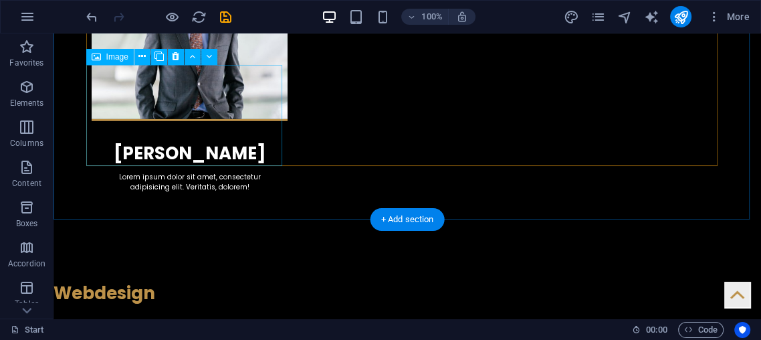
scroll to position [2758, 0]
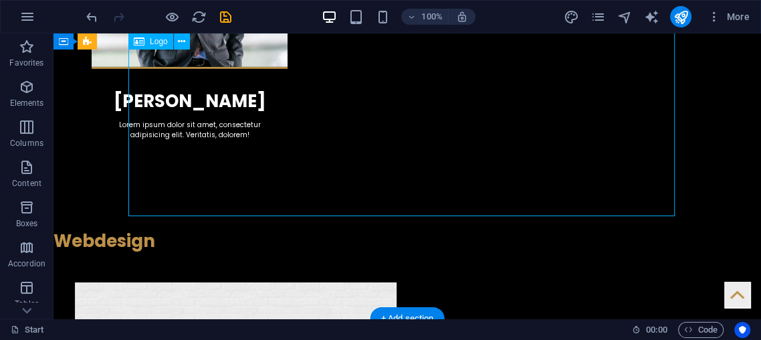
select select "px"
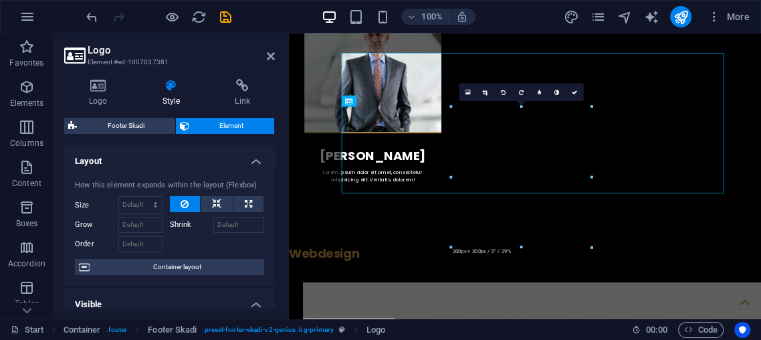
scroll to position [2713, 0]
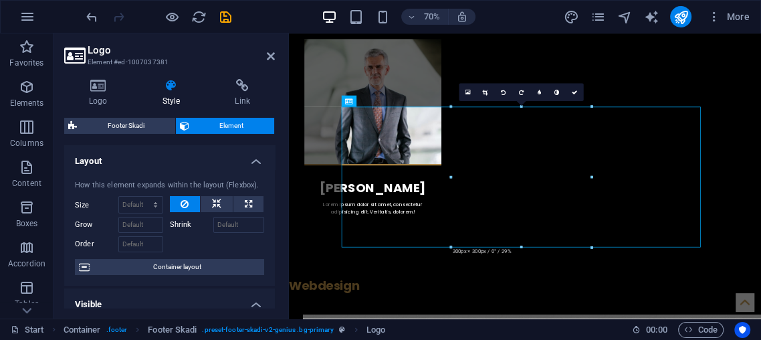
click at [276, 54] on aside "Logo Element #ed-1007037381 Logo Style Link Logo Image Text Drag files here, cl…" at bounding box center [170, 175] width 235 height 285
click at [257, 57] on header "Logo Element #ed-1007037381" at bounding box center [169, 50] width 211 height 35
click at [273, 57] on icon at bounding box center [271, 56] width 8 height 11
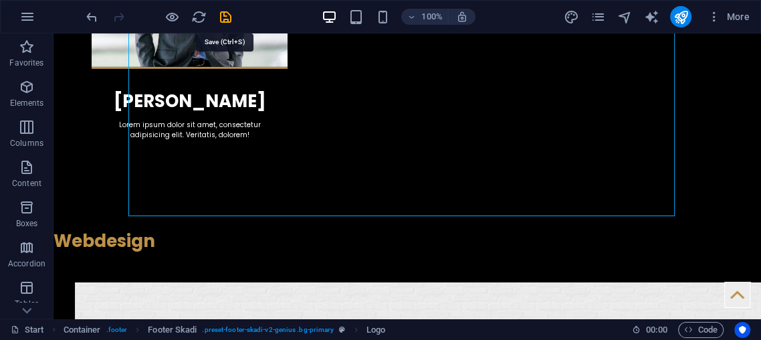
click at [226, 22] on icon "save" at bounding box center [225, 16] width 15 height 15
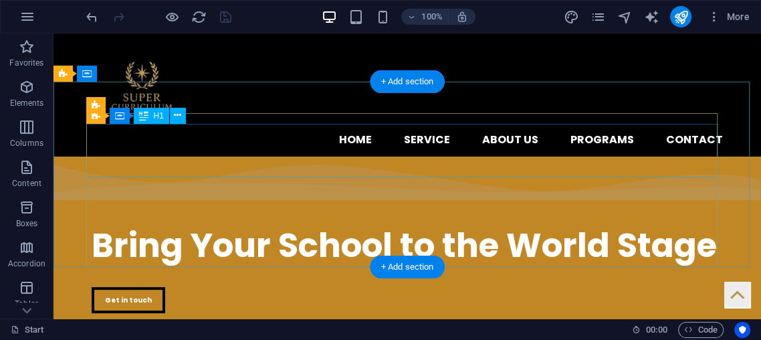
scroll to position [74, 0]
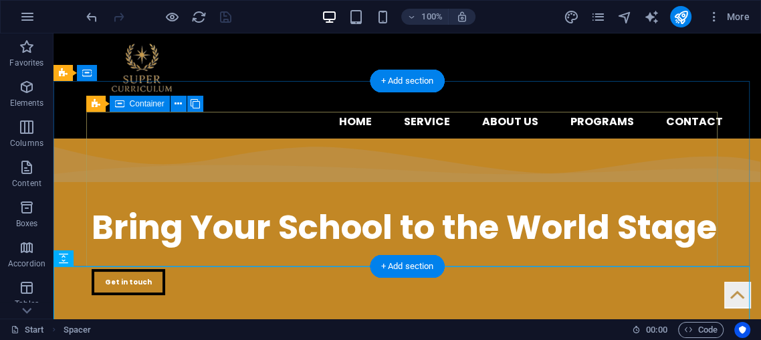
click at [576, 258] on div "​​​​​ Bring Your School to the World Stage Get in touch" at bounding box center [407, 262] width 631 height 154
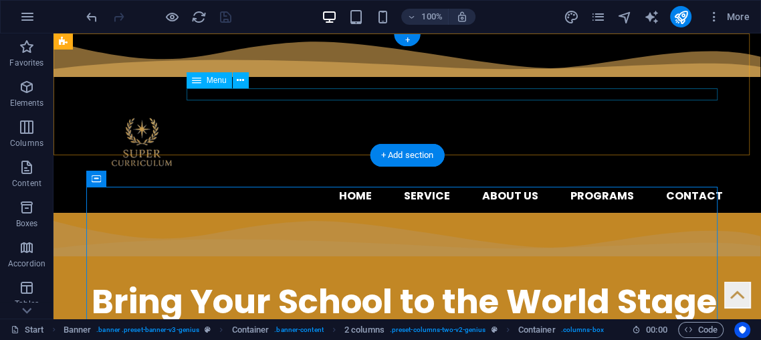
scroll to position [433, 0]
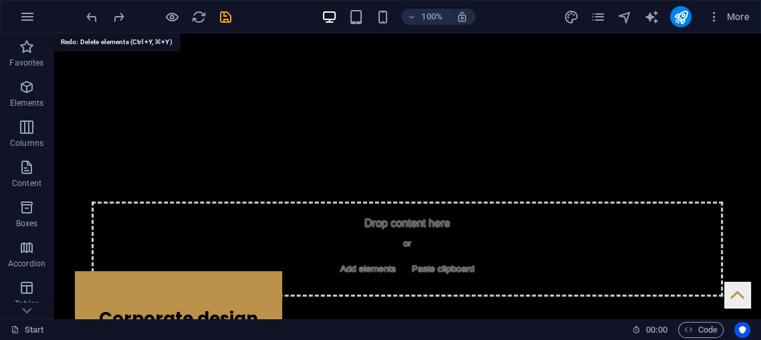
click at [123, 14] on icon "redo" at bounding box center [118, 16] width 15 height 15
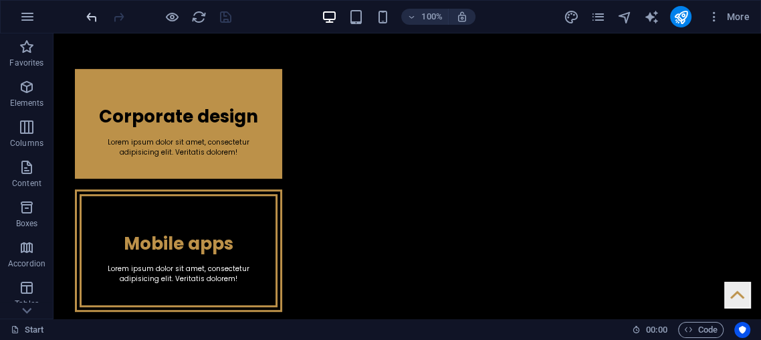
click at [96, 16] on icon "undo" at bounding box center [91, 16] width 15 height 15
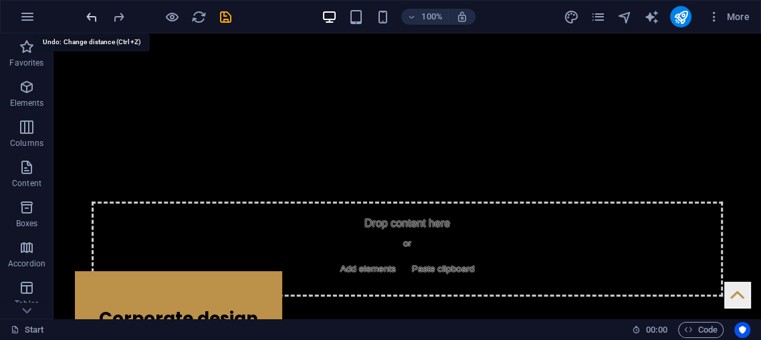
click at [95, 14] on icon "undo" at bounding box center [91, 16] width 15 height 15
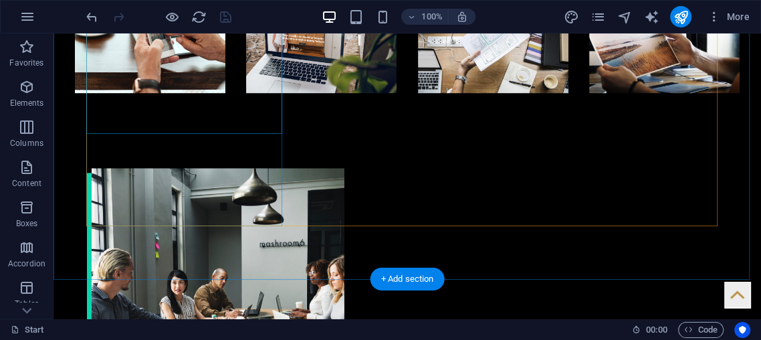
scroll to position [1560, 0]
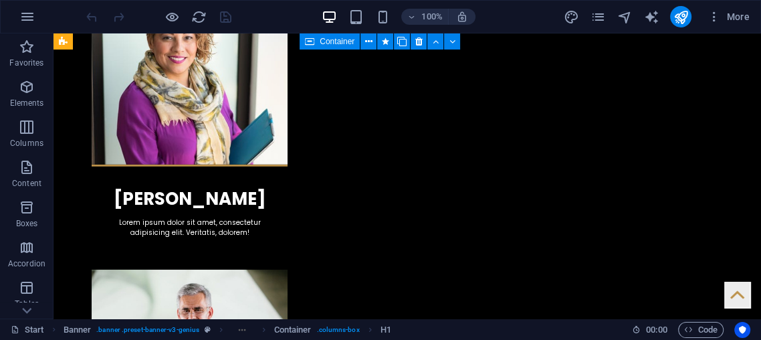
scroll to position [2758, 0]
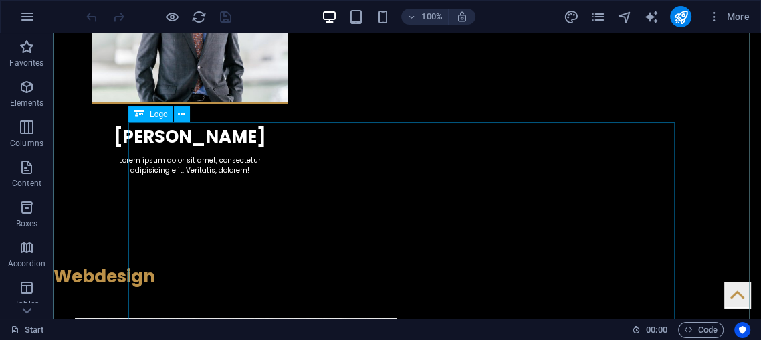
scroll to position [2749, 0]
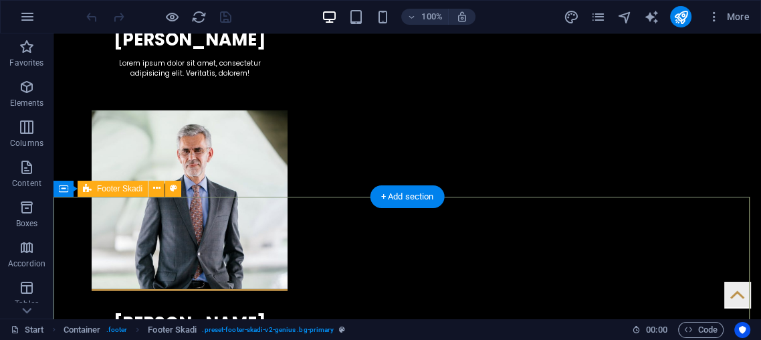
scroll to position [2600, 0]
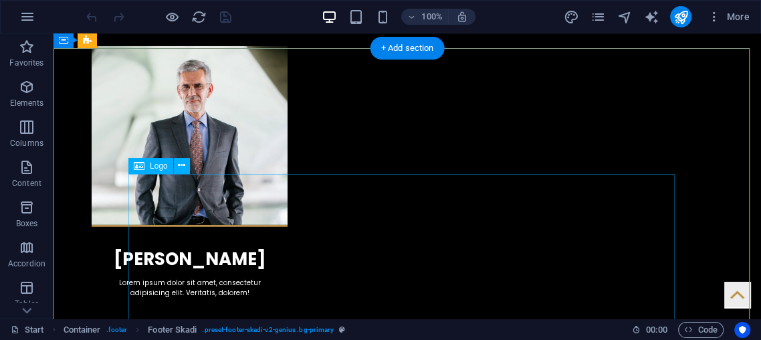
drag, startPoint x: 409, startPoint y: 277, endPoint x: 407, endPoint y: 269, distance: 8.1
click at [139, 166] on icon at bounding box center [139, 166] width 11 height 16
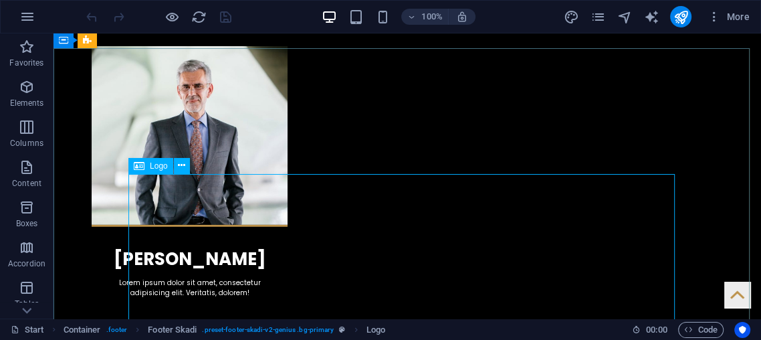
click at [140, 158] on icon at bounding box center [139, 166] width 11 height 16
select select "px"
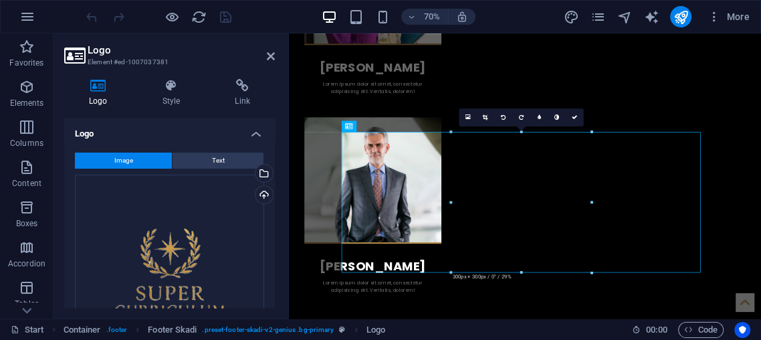
scroll to position [2677, 0]
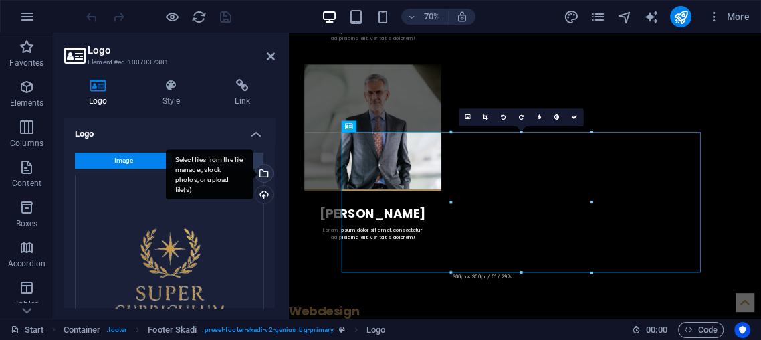
click at [264, 164] on div "Select files from the file manager, stock photos, or upload file(s)" at bounding box center [263, 174] width 20 height 20
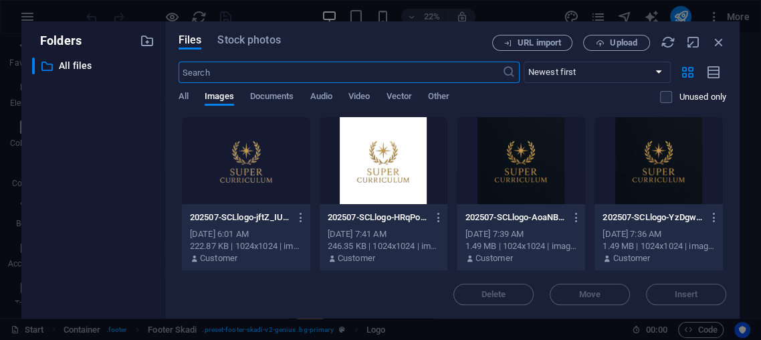
scroll to position [2399, 0]
click at [536, 178] on div at bounding box center [521, 160] width 128 height 87
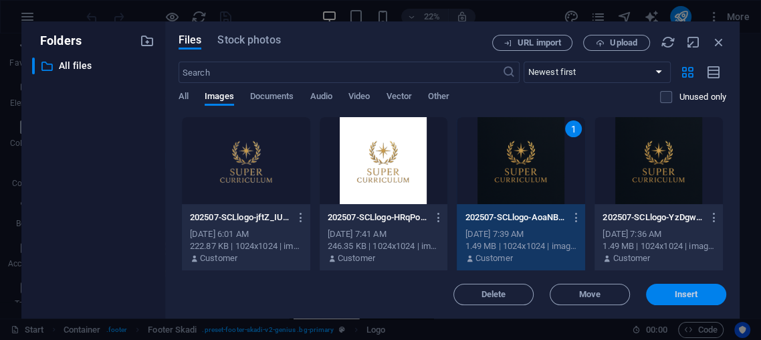
click at [657, 293] on span "Insert" at bounding box center [686, 294] width 70 height 8
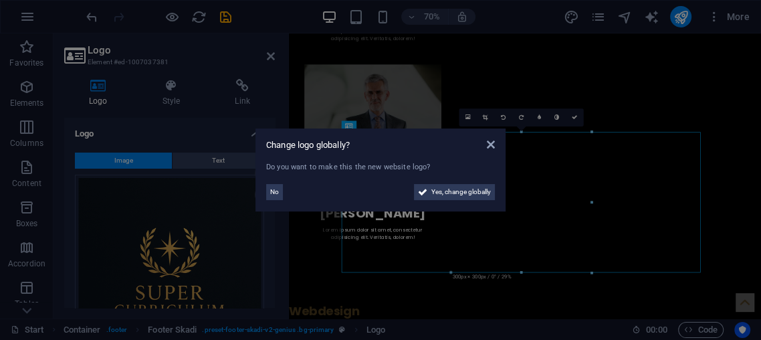
drag, startPoint x: 667, startPoint y: 104, endPoint x: 540, endPoint y: 100, distance: 127.1
click at [667, 104] on aside "Change logo globally? Do you want to make this the new website logo? No Yes, ch…" at bounding box center [380, 170] width 761 height 340
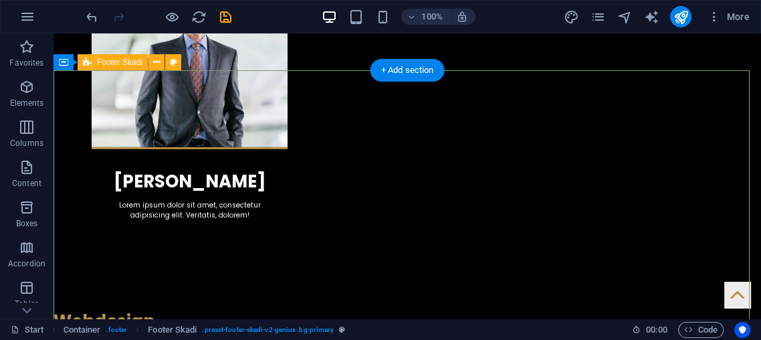
scroll to position [2684, 0]
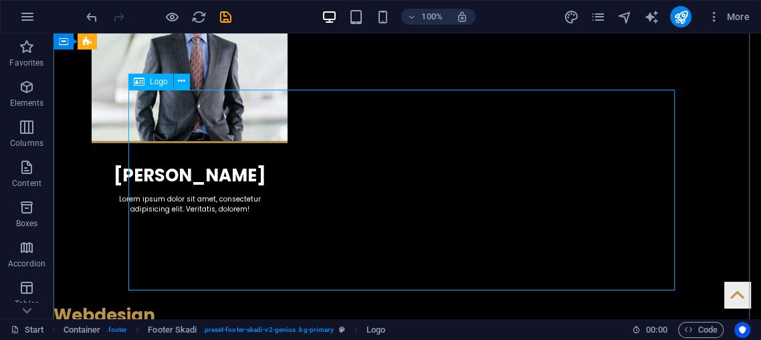
click at [160, 85] on span "Logo" at bounding box center [159, 82] width 18 height 8
click at [158, 85] on span "Logo" at bounding box center [159, 82] width 18 height 8
drag, startPoint x: 509, startPoint y: 183, endPoint x: 500, endPoint y: 173, distance: 13.7
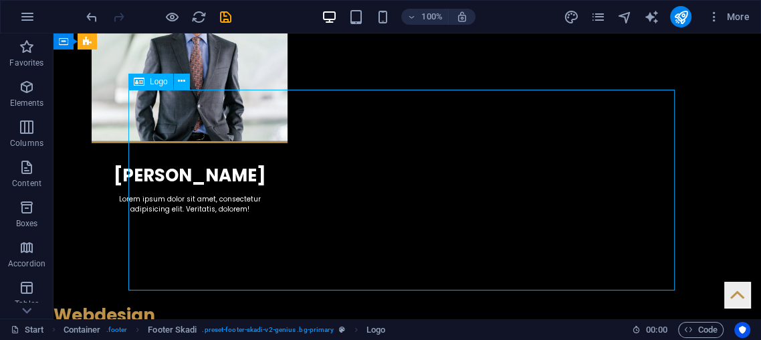
drag, startPoint x: 397, startPoint y: 125, endPoint x: 213, endPoint y: 164, distance: 187.9
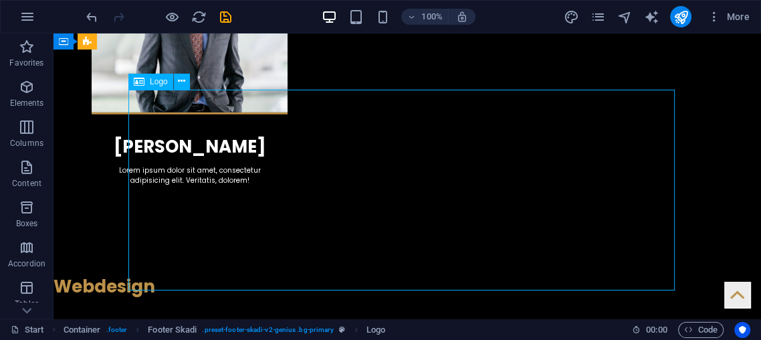
select select "px"
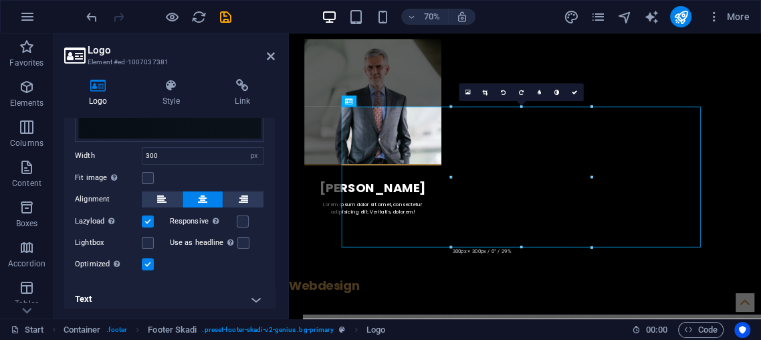
scroll to position [226, 0]
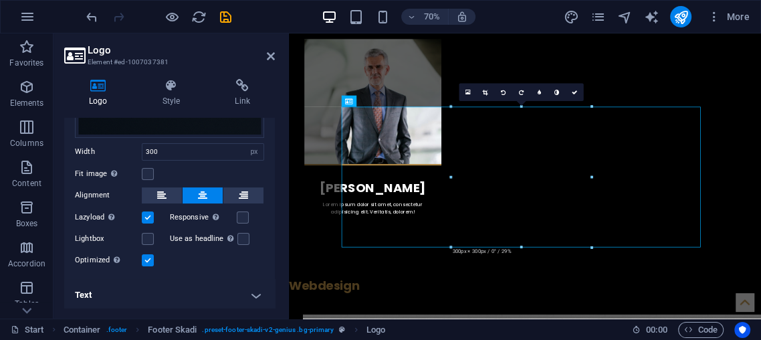
click at [185, 140] on div "Image Text Drag files here, click to choose files or select files from Files or…" at bounding box center [169, 97] width 211 height 363
click at [181, 145] on input "300" at bounding box center [202, 152] width 121 height 16
type input "3"
type input "250"
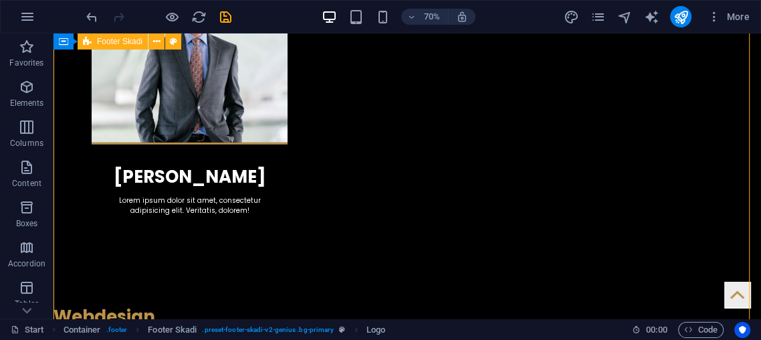
drag, startPoint x: 107, startPoint y: 78, endPoint x: 324, endPoint y: 65, distance: 217.7
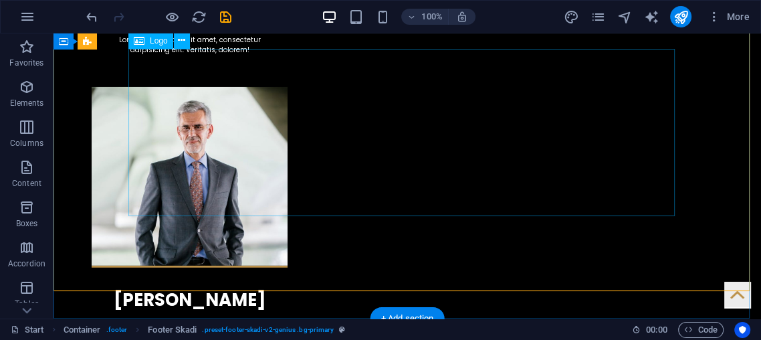
scroll to position [2502, 0]
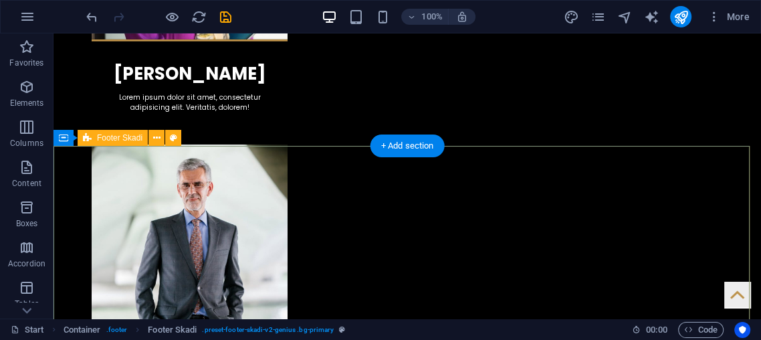
drag, startPoint x: 371, startPoint y: 198, endPoint x: 373, endPoint y: 242, distance: 44.2
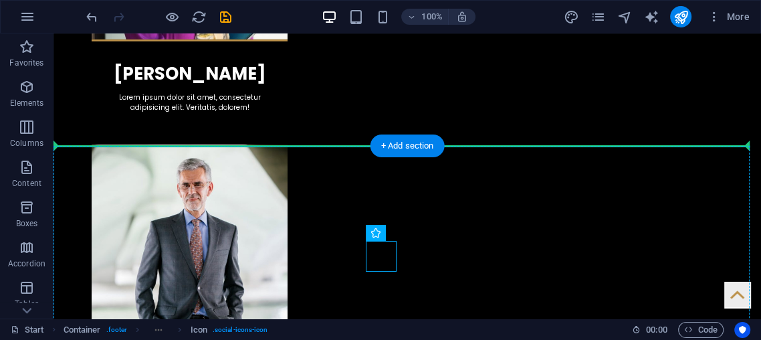
drag, startPoint x: 373, startPoint y: 253, endPoint x: 374, endPoint y: 205, distance: 48.2
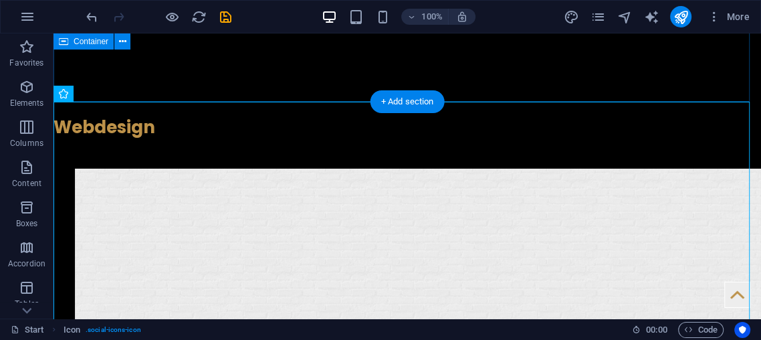
scroll to position [2874, 0]
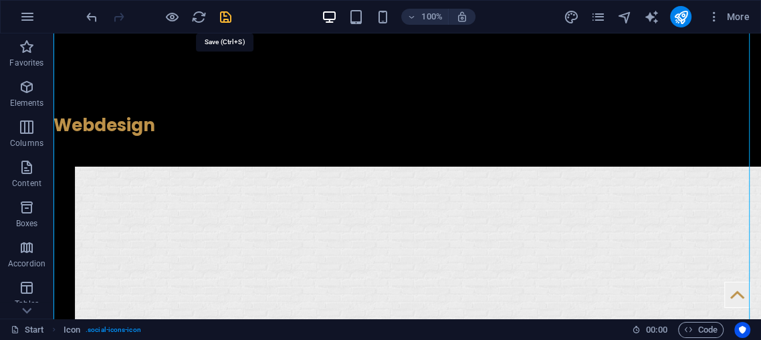
click at [229, 14] on icon "save" at bounding box center [225, 16] width 15 height 15
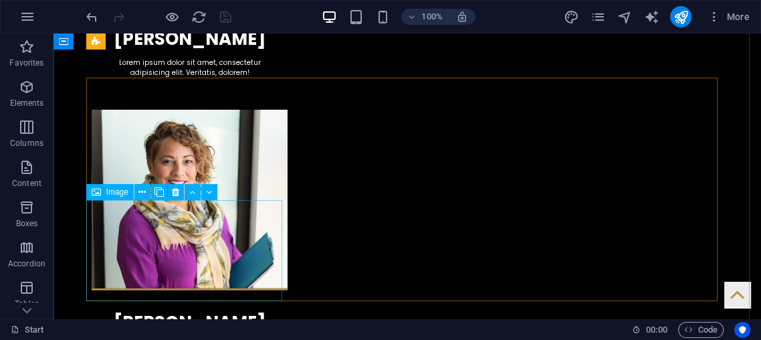
scroll to position [2247, 0]
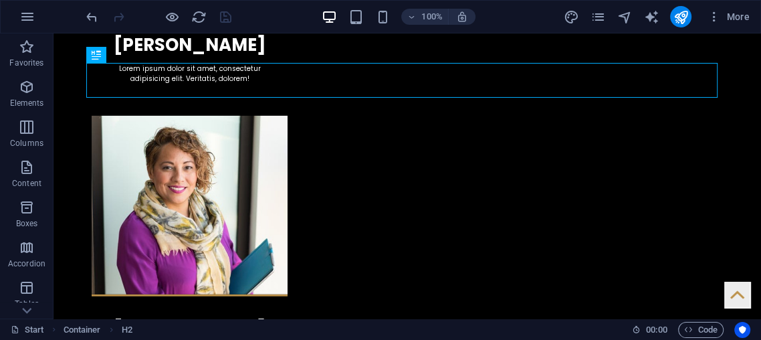
scroll to position [2230, 0]
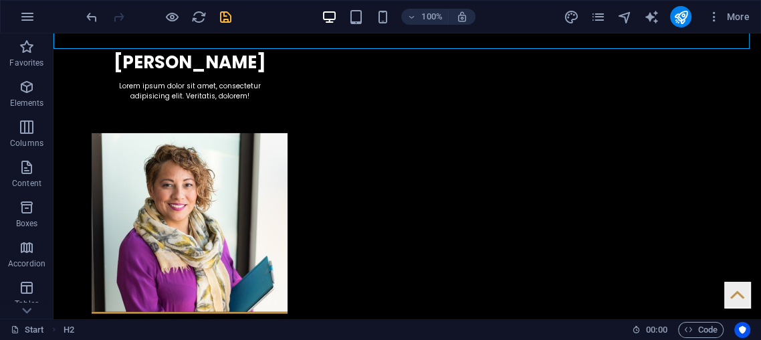
click at [95, 1] on div "100% More" at bounding box center [381, 17] width 760 height 32
click at [88, 9] on icon "undo" at bounding box center [91, 16] width 15 height 15
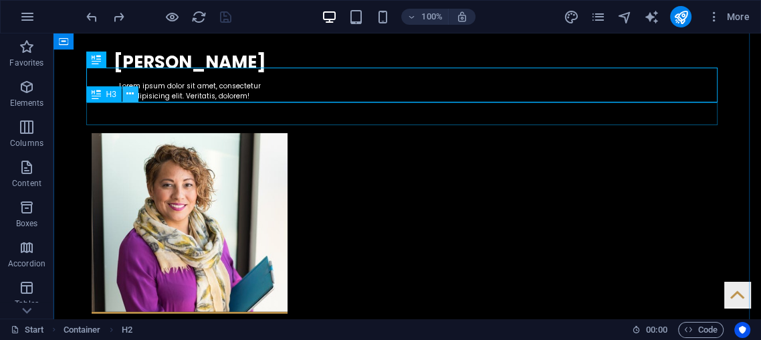
click at [122, 90] on button at bounding box center [130, 94] width 16 height 16
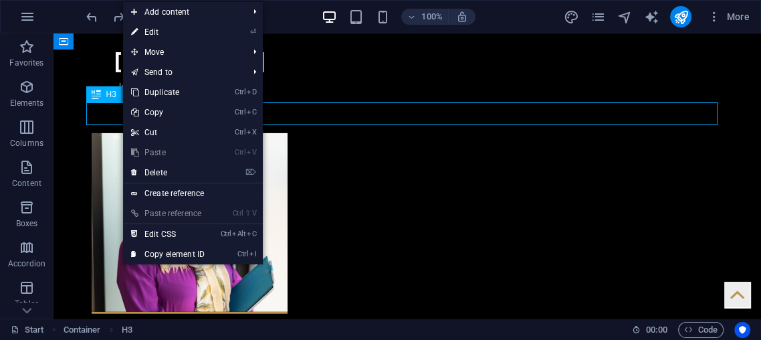
click at [122, 90] on button at bounding box center [130, 94] width 16 height 16
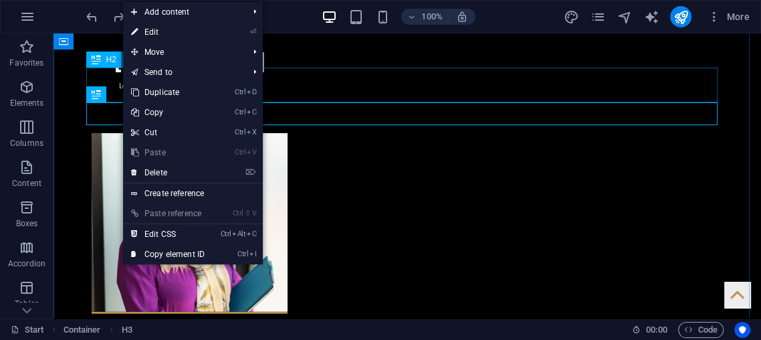
drag, startPoint x: 100, startPoint y: 82, endPoint x: 104, endPoint y: 88, distance: 7.2
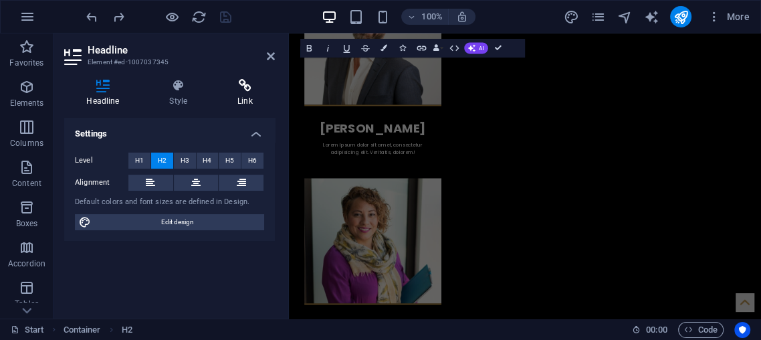
scroll to position [2306, 0]
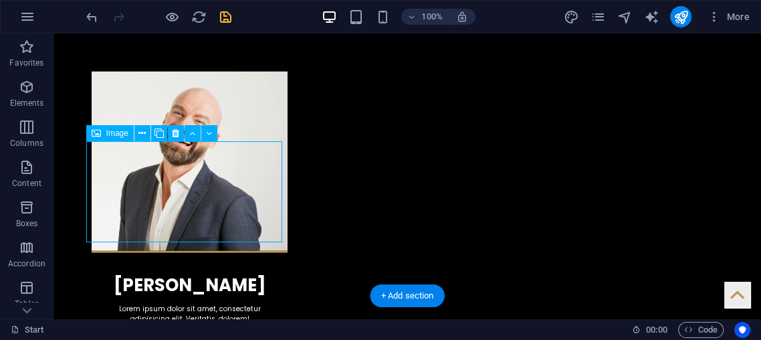
scroll to position [1854, 0]
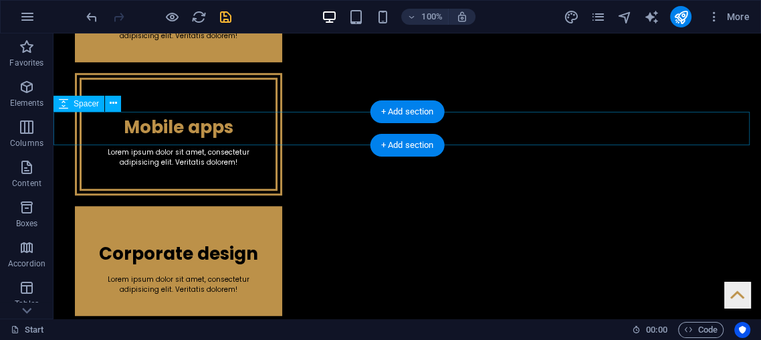
scroll to position [594, 0]
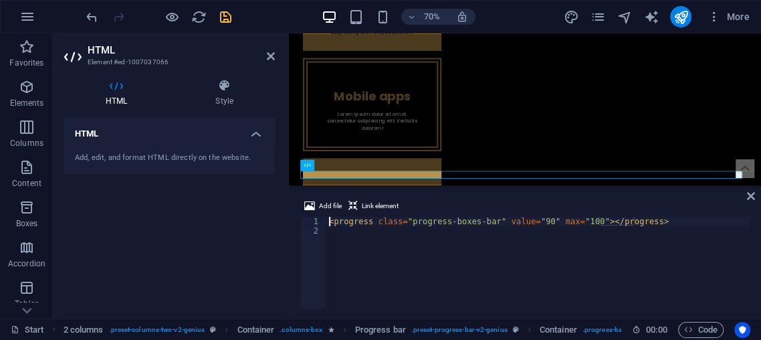
click at [534, 221] on div "< progress class = "progress-boxes-bar" value = "90" max = "100" > </ progress >" at bounding box center [538, 272] width 424 height 110
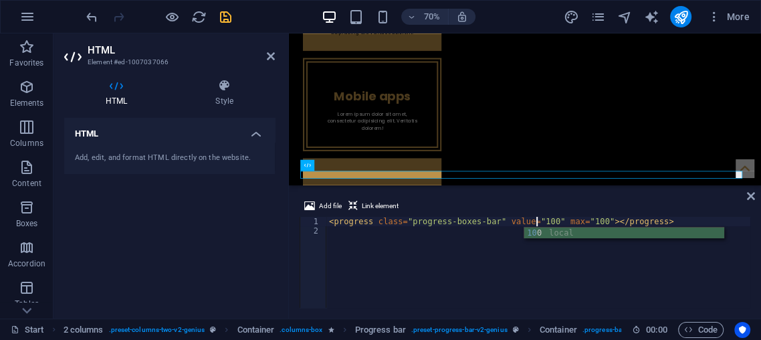
scroll to position [0, 17]
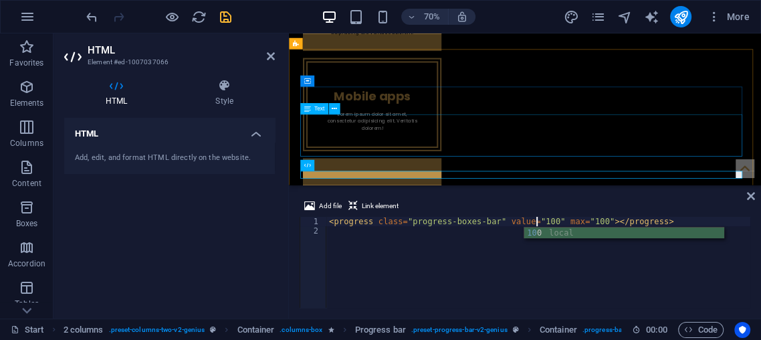
type textarea "<progress class="progress-boxes-bar" value="100" max="100"></progress>"
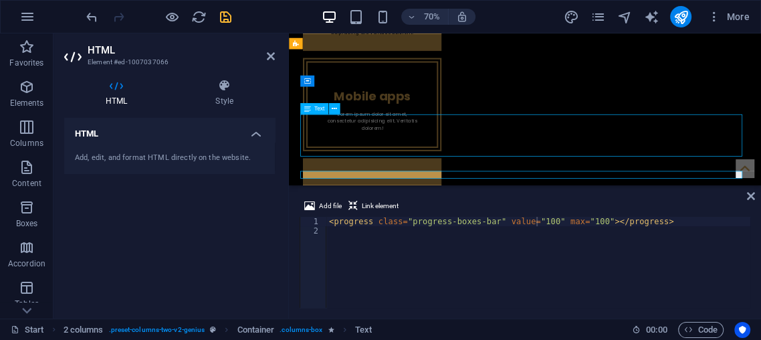
scroll to position [594, 0]
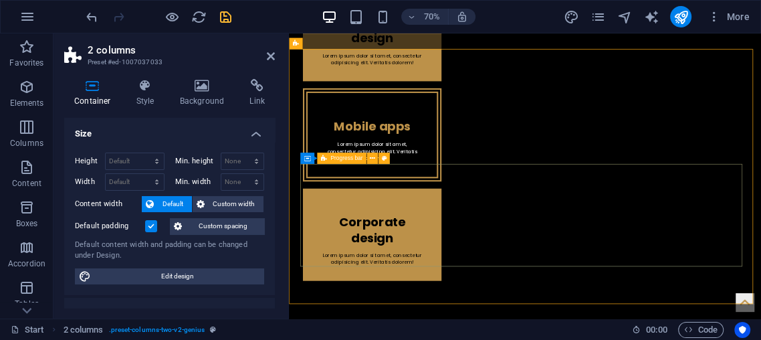
scroll to position [681, 0]
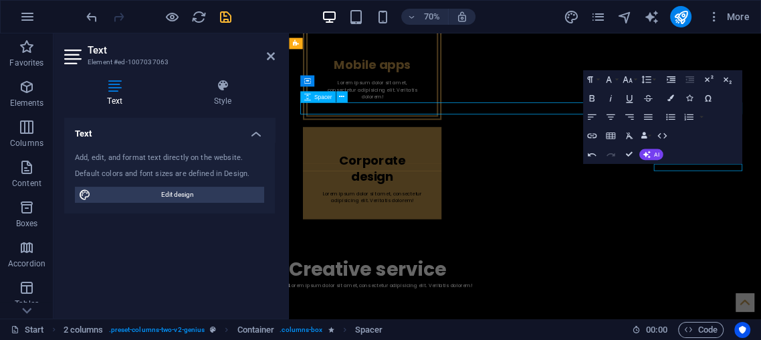
scroll to position [594, 0]
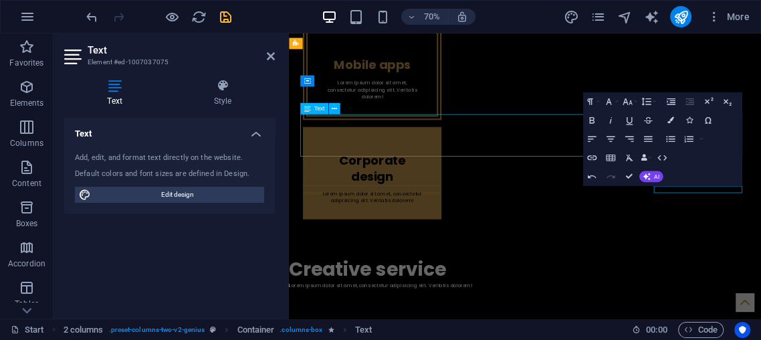
scroll to position [594, 0]
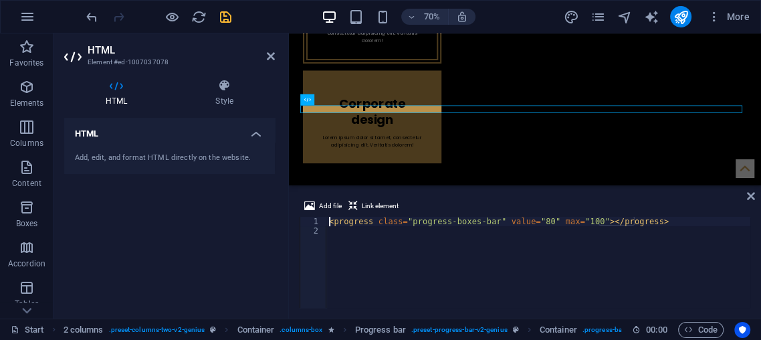
drag, startPoint x: 532, startPoint y: 223, endPoint x: 550, endPoint y: 223, distance: 18.1
click at [534, 223] on div "< progress class = "progress-boxes-bar" value = "80" max = "100" > </ progress >" at bounding box center [538, 272] width 424 height 110
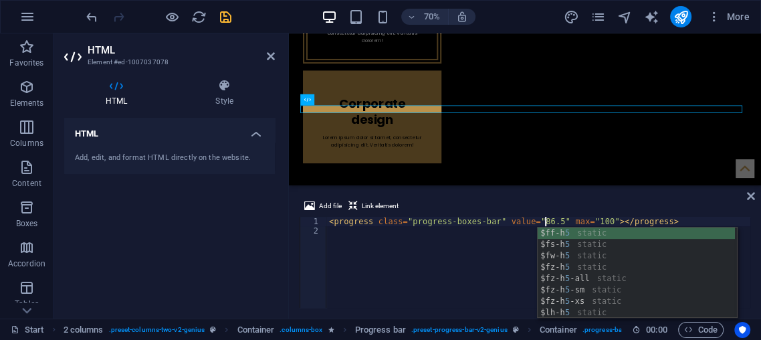
type textarea "<progress class="progress-boxes-bar" value="86.5" max="100"></progress>"
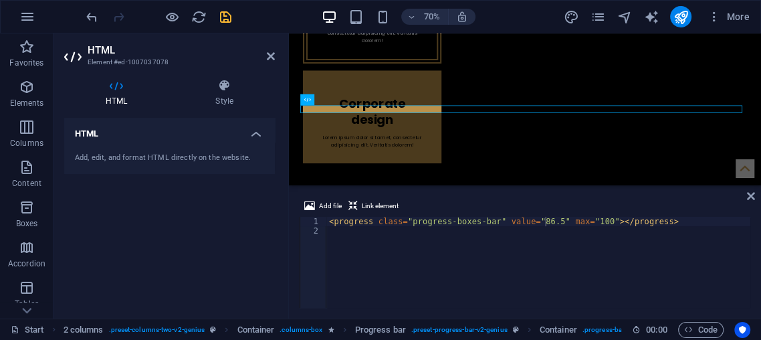
click at [755, 187] on div "Add file Link element <progress class="progress-boxes-bar" value="86.5" max="10…" at bounding box center [525, 252] width 472 height 131
click at [748, 194] on icon at bounding box center [751, 196] width 8 height 11
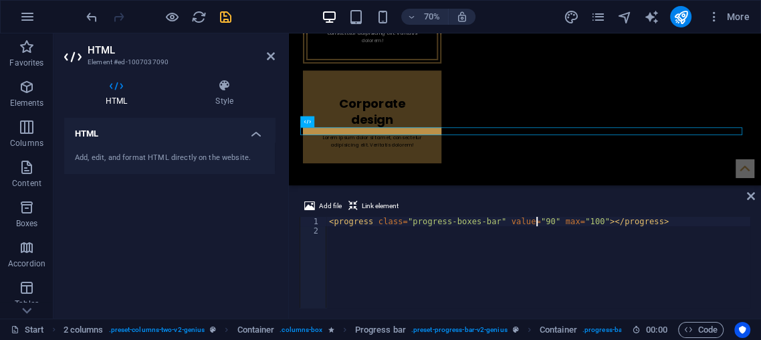
click at [536, 219] on div "< progress class = "progress-boxes-bar" value = "90" max = "100" > </ progress >" at bounding box center [538, 272] width 424 height 110
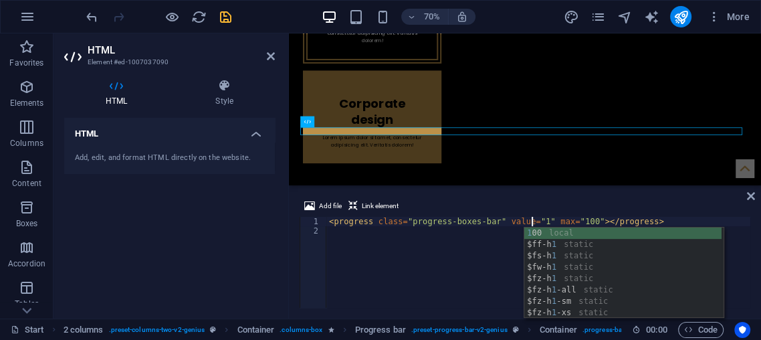
scroll to position [0, 17]
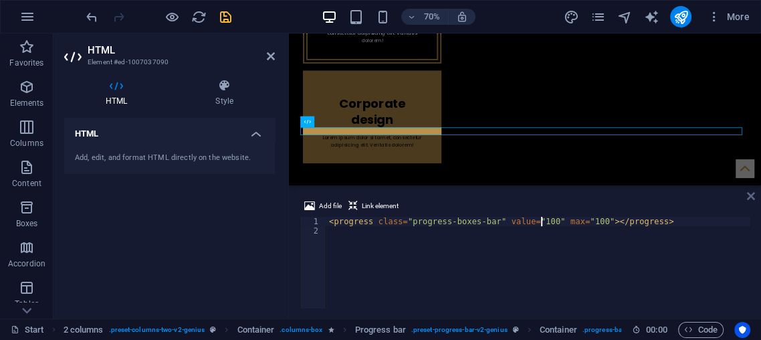
type textarea "<progress class="progress-boxes-bar" value="100" max="100"></progress>"
drag, startPoint x: 696, startPoint y: 164, endPoint x: 750, endPoint y: 197, distance: 63.1
click at [750, 197] on icon at bounding box center [751, 196] width 8 height 11
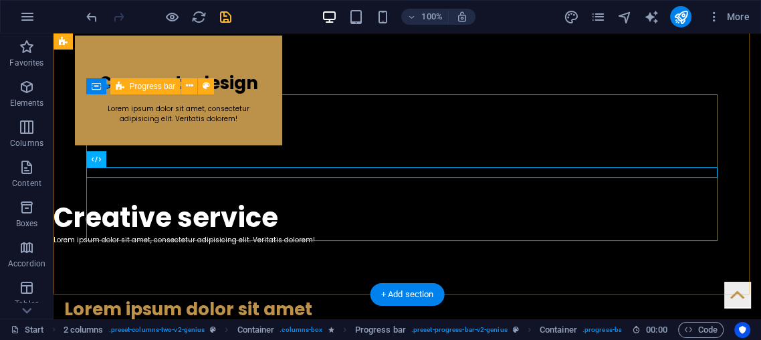
drag, startPoint x: 664, startPoint y: 203, endPoint x: 587, endPoint y: 187, distance: 78.6
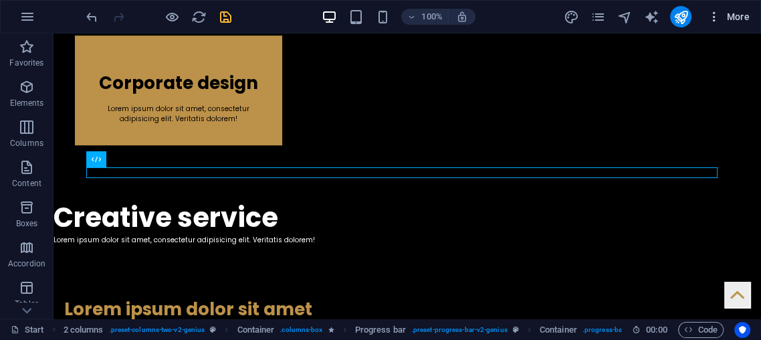
drag, startPoint x: 663, startPoint y: 0, endPoint x: 739, endPoint y: 6, distance: 75.8
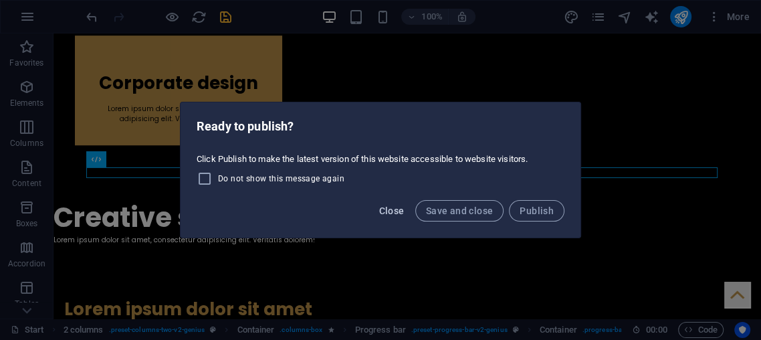
click at [386, 206] on span "Close" at bounding box center [391, 210] width 25 height 11
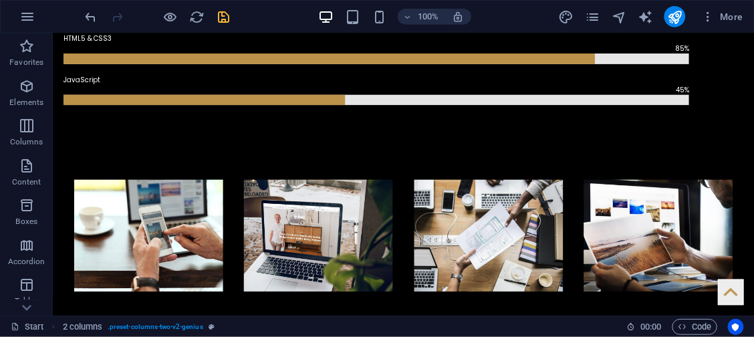
scroll to position [1188, 0]
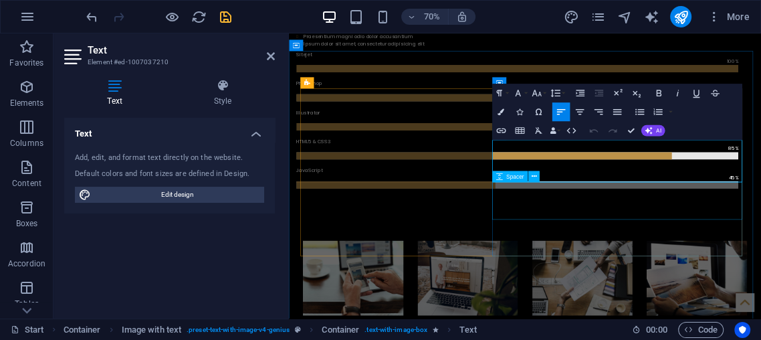
drag, startPoint x: 621, startPoint y: 257, endPoint x: 757, endPoint y: 181, distance: 156.3
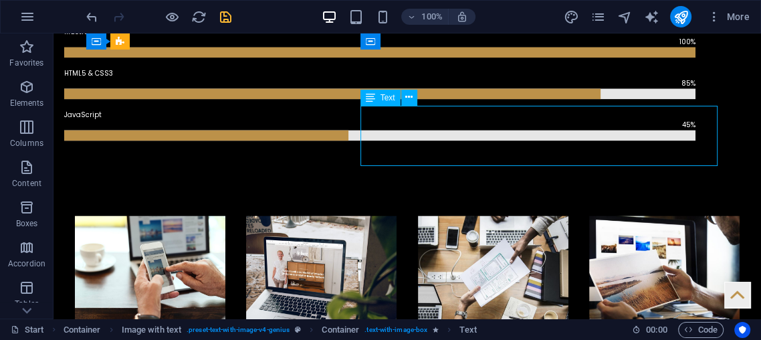
drag, startPoint x: 526, startPoint y: 128, endPoint x: 519, endPoint y: 145, distance: 18.6
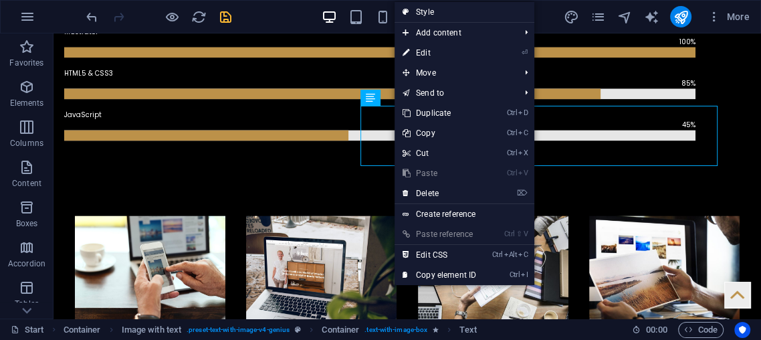
drag, startPoint x: 447, startPoint y: 155, endPoint x: 372, endPoint y: 152, distance: 75.0
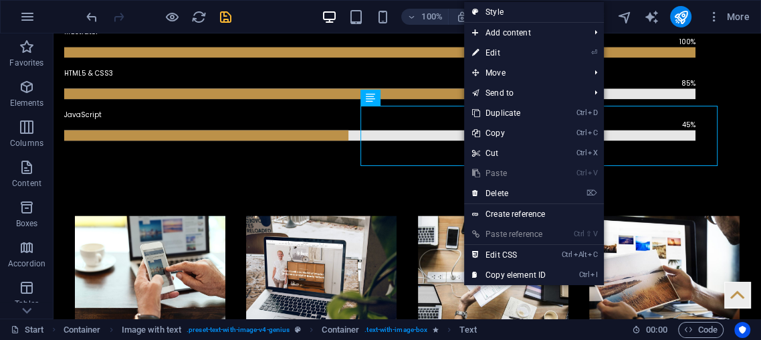
click at [467, 154] on link "Ctrl X Cut" at bounding box center [509, 153] width 90 height 20
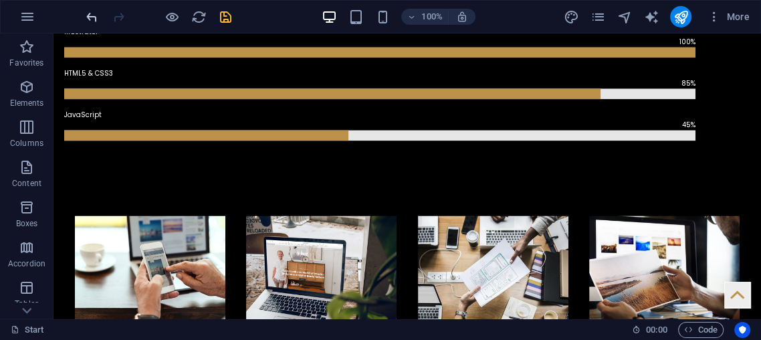
click at [84, 15] on icon "undo" at bounding box center [91, 16] width 15 height 15
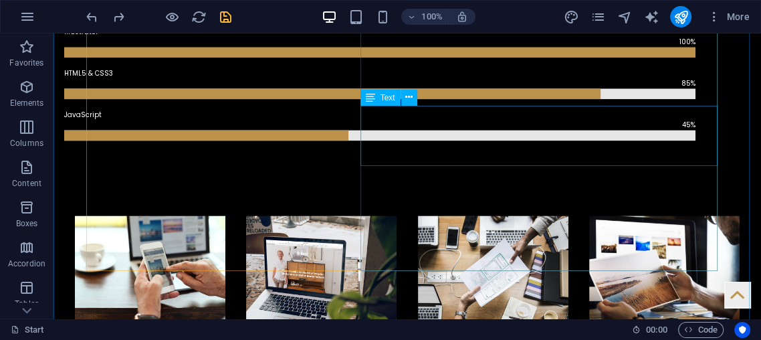
drag, startPoint x: 390, startPoint y: 122, endPoint x: 389, endPoint y: 111, distance: 11.4
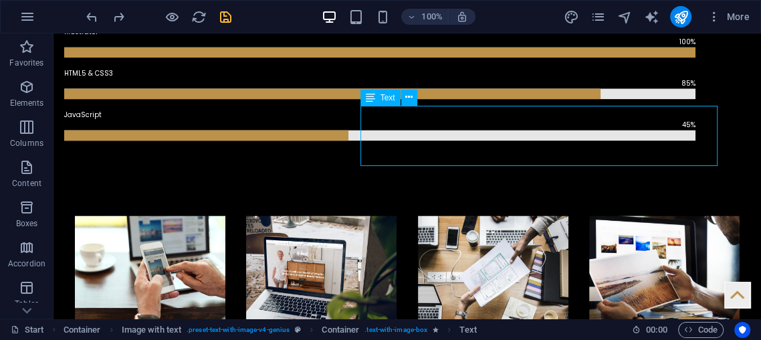
drag, startPoint x: 417, startPoint y: 134, endPoint x: 395, endPoint y: 115, distance: 29.4
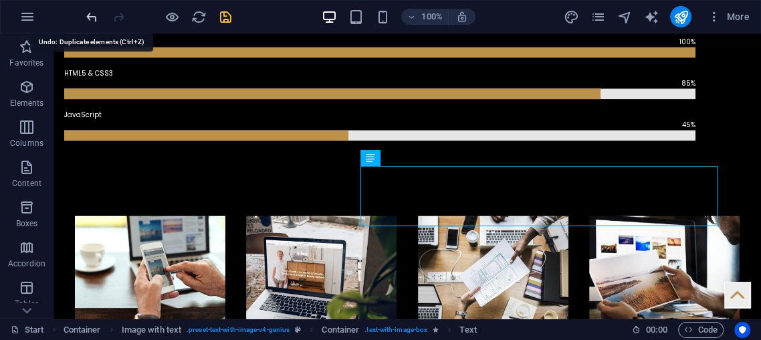
click at [90, 21] on icon "undo" at bounding box center [91, 16] width 15 height 15
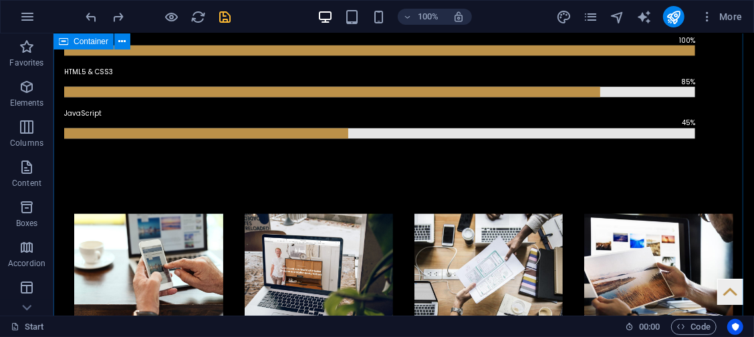
drag, startPoint x: 805, startPoint y: 356, endPoint x: 411, endPoint y: 165, distance: 438.4
drag, startPoint x: 94, startPoint y: 15, endPoint x: 91, endPoint y: -65, distance: 80.3
click at [91, 0] on html "super-curriculum.com Start Favorites Elements Columns Content Boxes Accordion T…" at bounding box center [377, 168] width 754 height 337
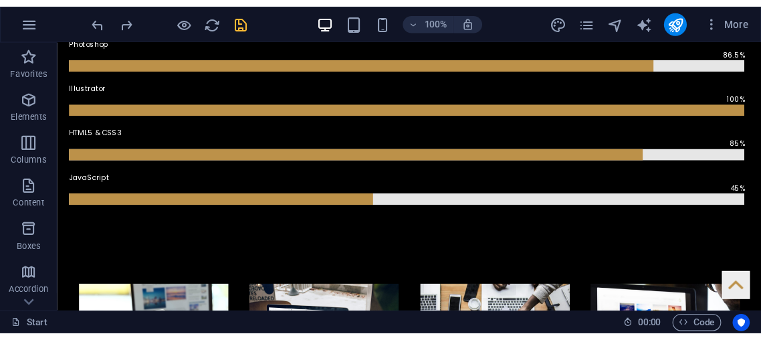
scroll to position [1197, 0]
